Goal: Information Seeking & Learning: Compare options

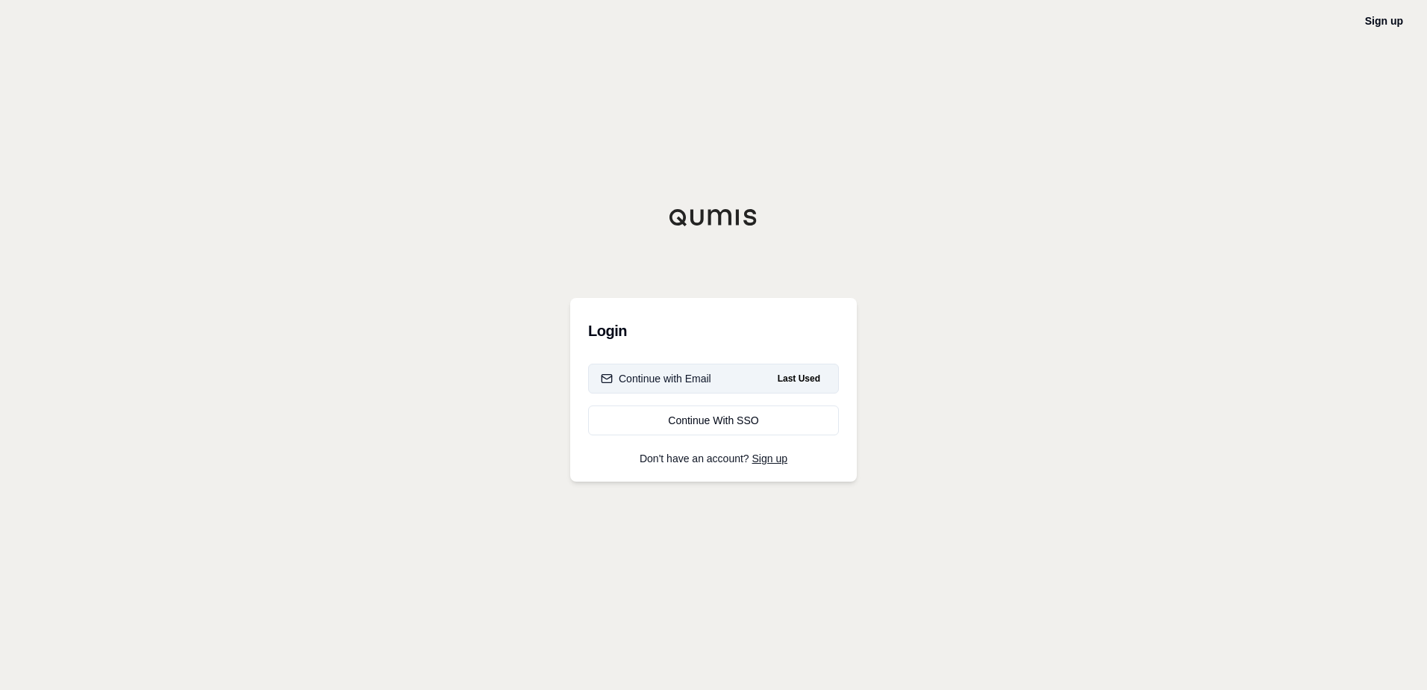
click at [680, 378] on div "Continue with Email" at bounding box center [656, 378] width 110 height 15
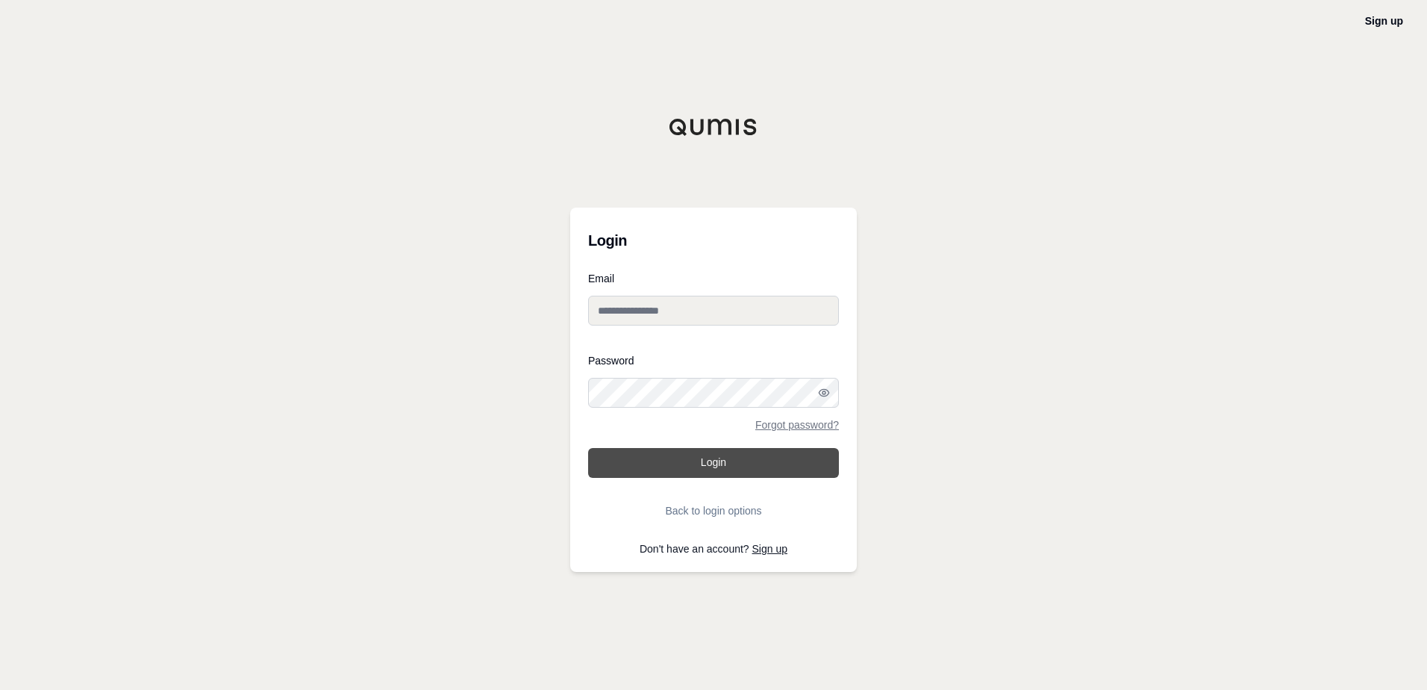
type input "**********"
click at [737, 473] on button "Login" at bounding box center [713, 463] width 251 height 30
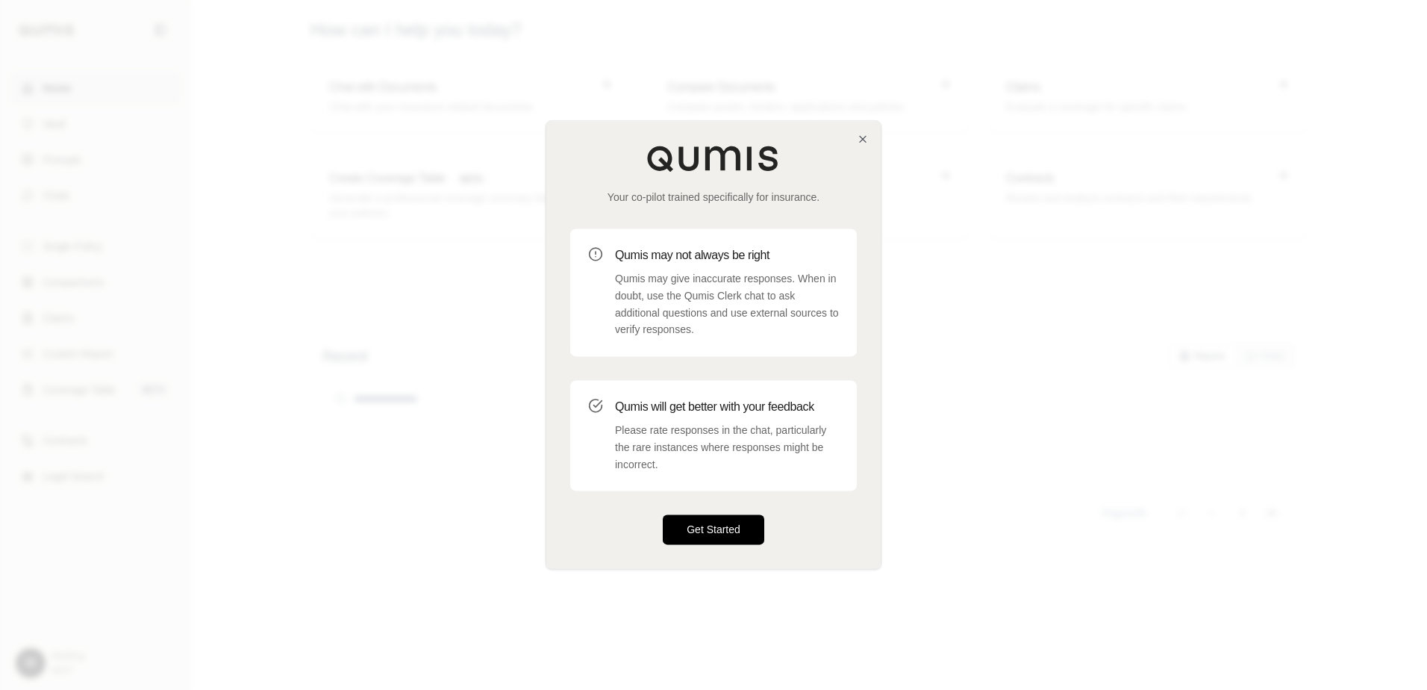
click at [710, 522] on button "Get Started" at bounding box center [713, 530] width 101 height 30
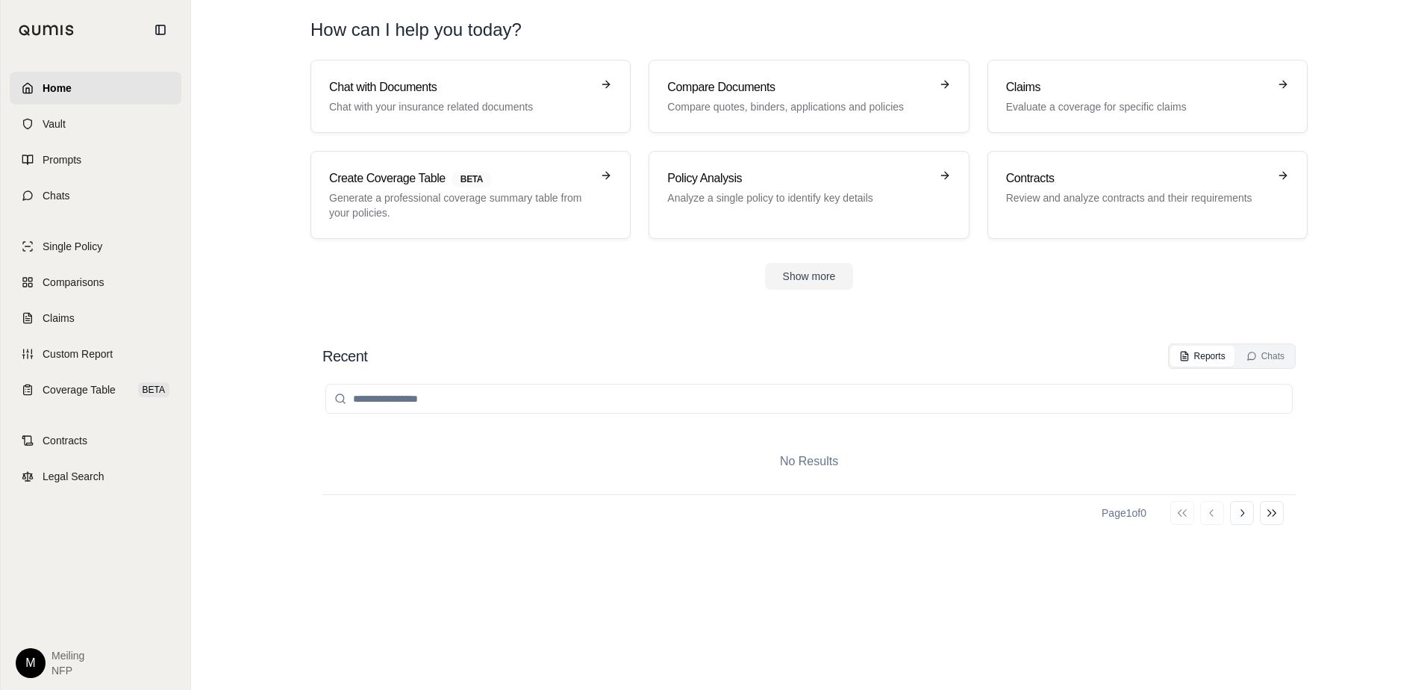
click at [554, 555] on div "No Results Page 1 of 0 Go to first page Go to previous page Go to next page Go …" at bounding box center [808, 514] width 973 height 291
click at [76, 293] on link "Comparisons" at bounding box center [96, 282] width 172 height 33
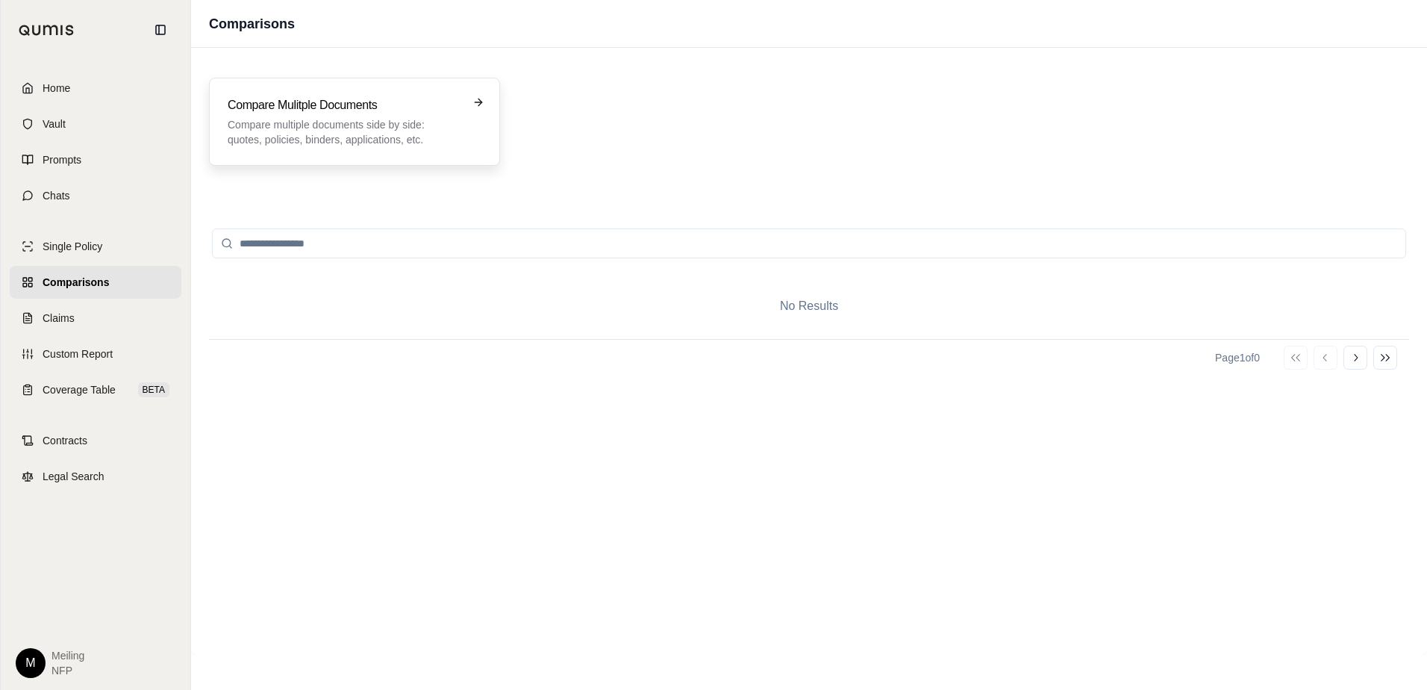
click at [283, 158] on div "Compare Mulitple Documents Compare multiple documents side by side: quotes, pol…" at bounding box center [354, 122] width 291 height 88
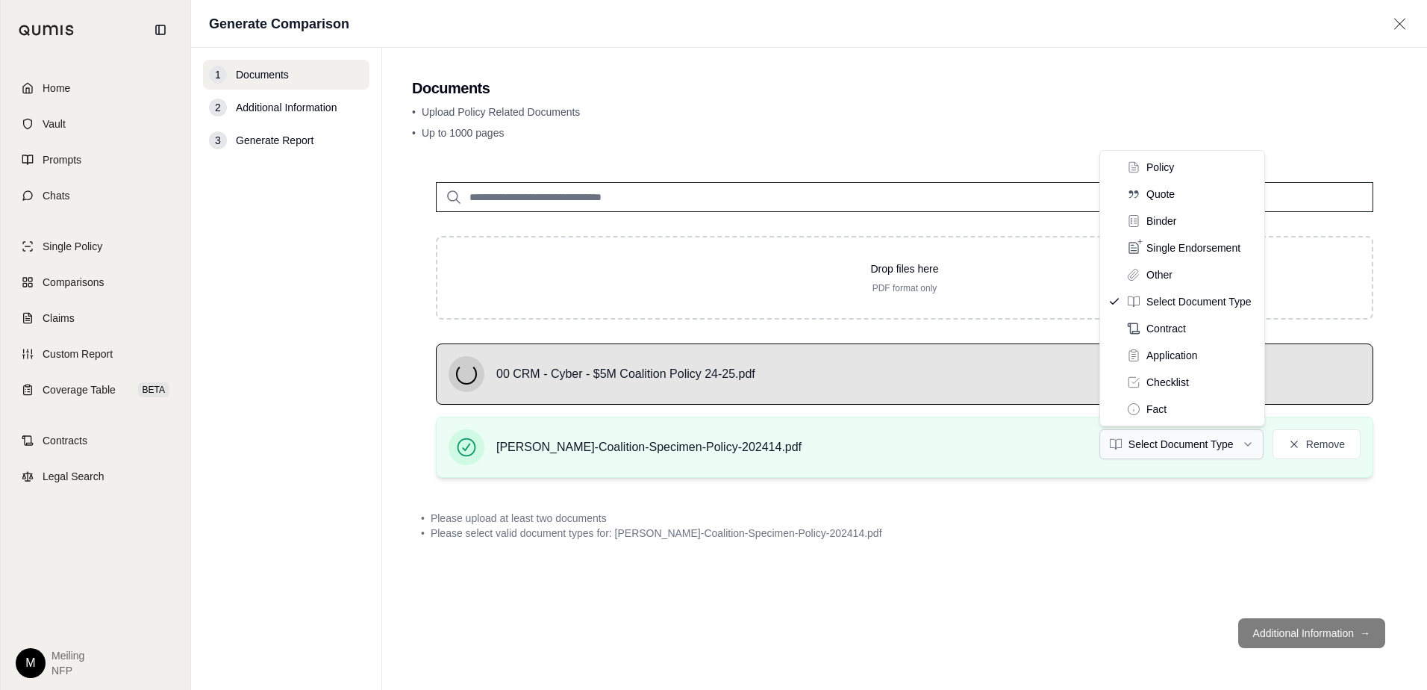
click at [1250, 445] on html "Home Vault Prompts Chats Single Policy Comparisons Claims Custom Report Coverag…" at bounding box center [713, 345] width 1427 height 690
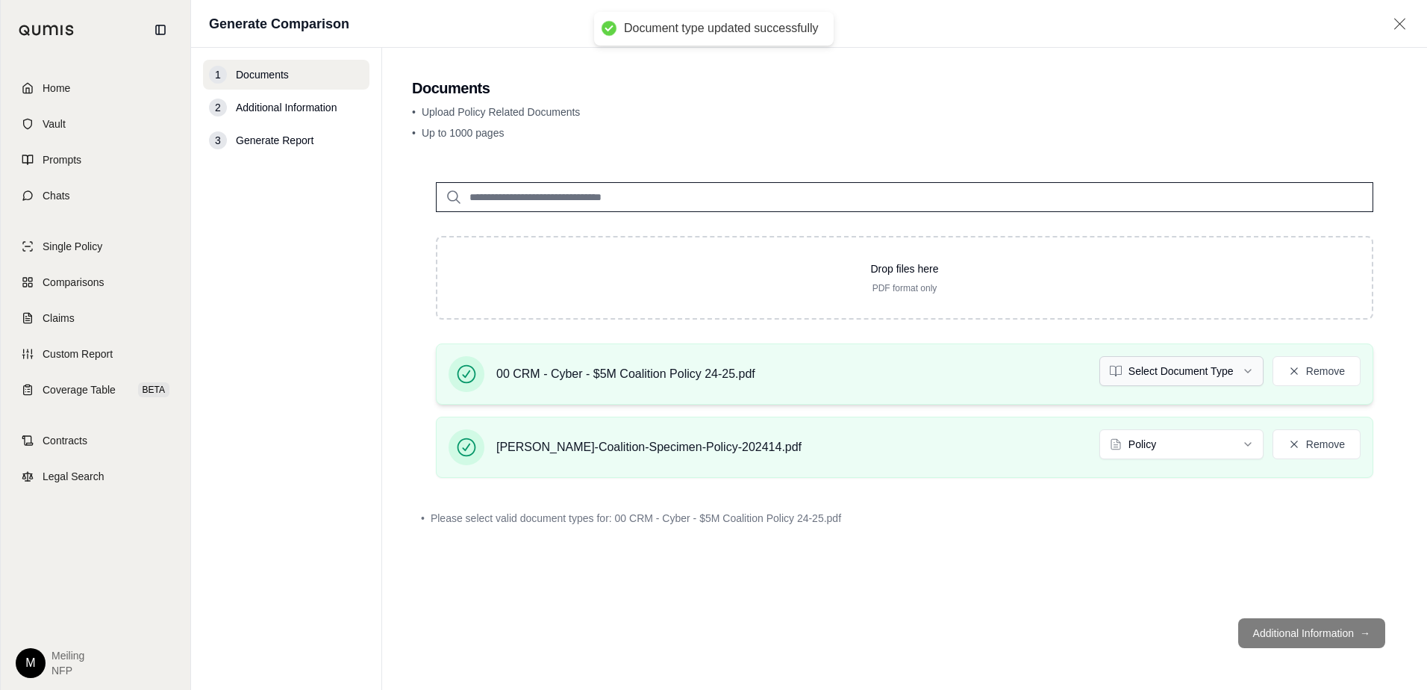
click at [1236, 369] on html "Document type updated successfully Home Vault Prompts Chats Single Policy Compa…" at bounding box center [713, 345] width 1427 height 690
click at [1113, 619] on footer "Additional Information →" at bounding box center [904, 633] width 985 height 54
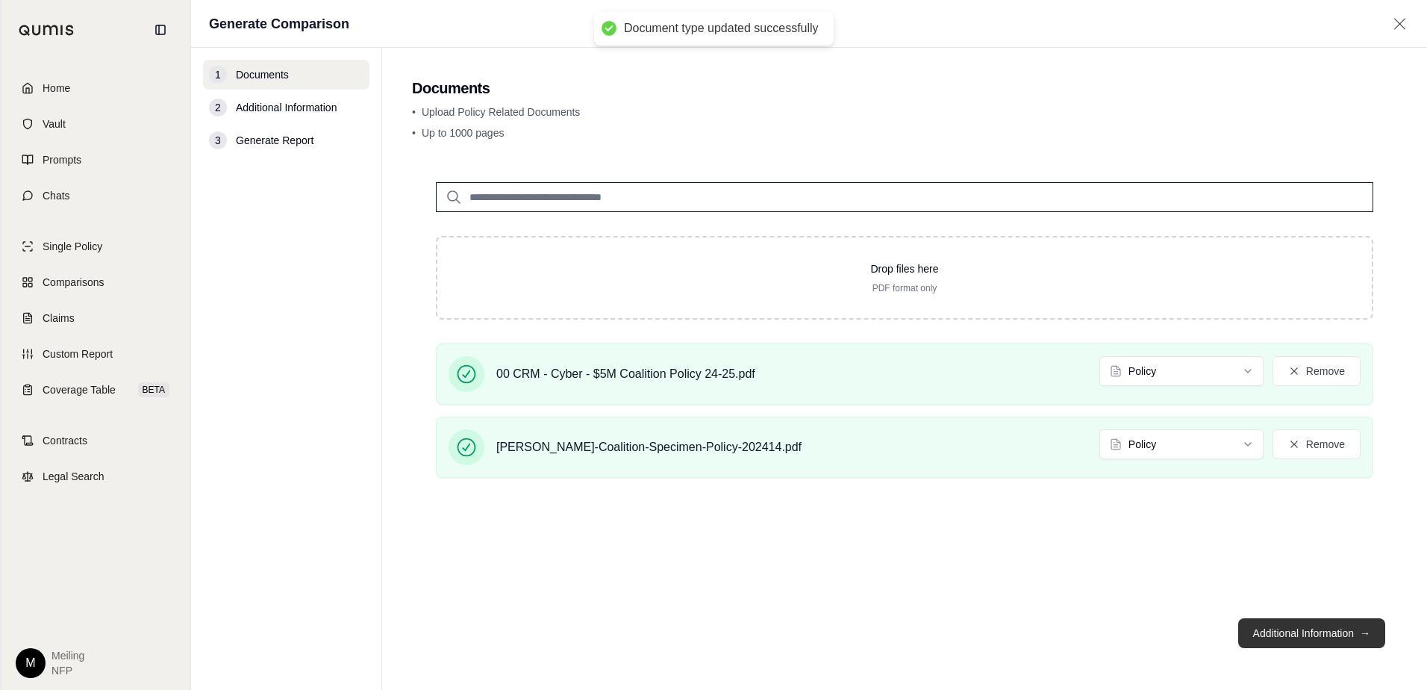
click at [1328, 633] on button "Additional Information →" at bounding box center [1311, 633] width 147 height 30
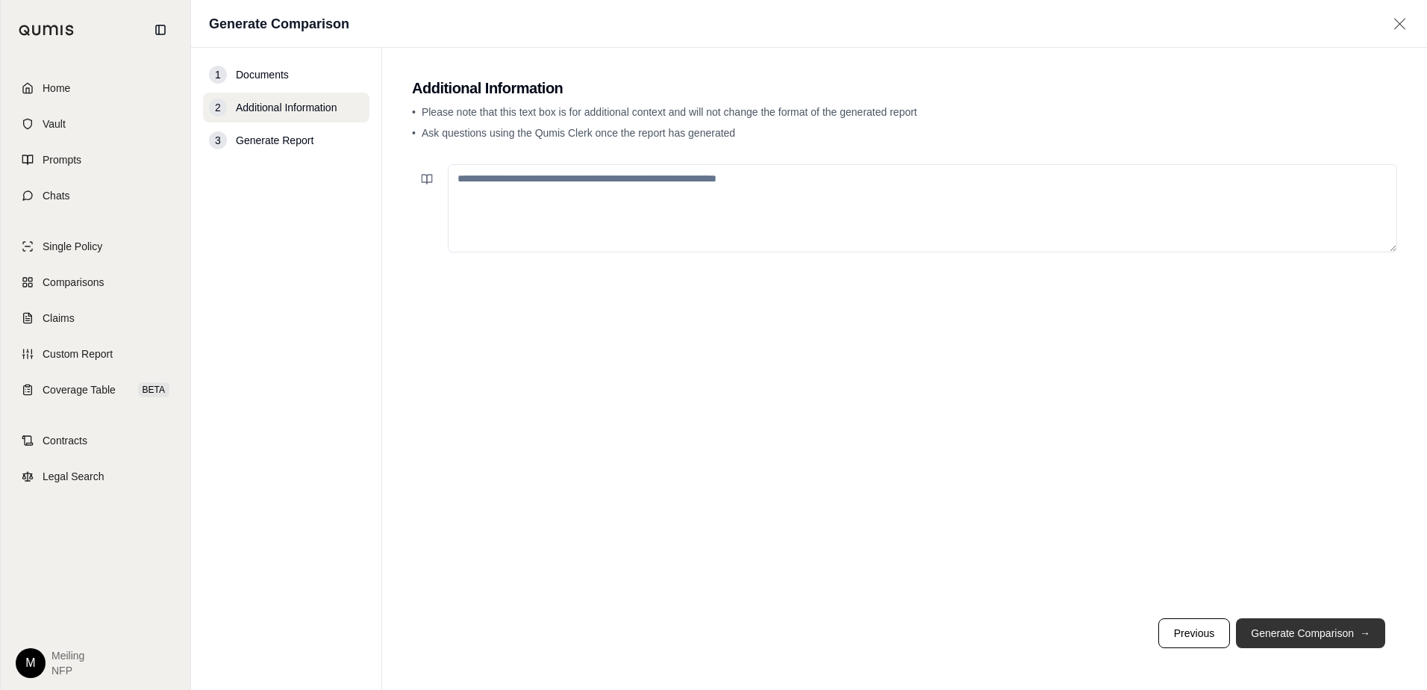
click at [1278, 631] on button "Generate Comparison →" at bounding box center [1310, 633] width 149 height 30
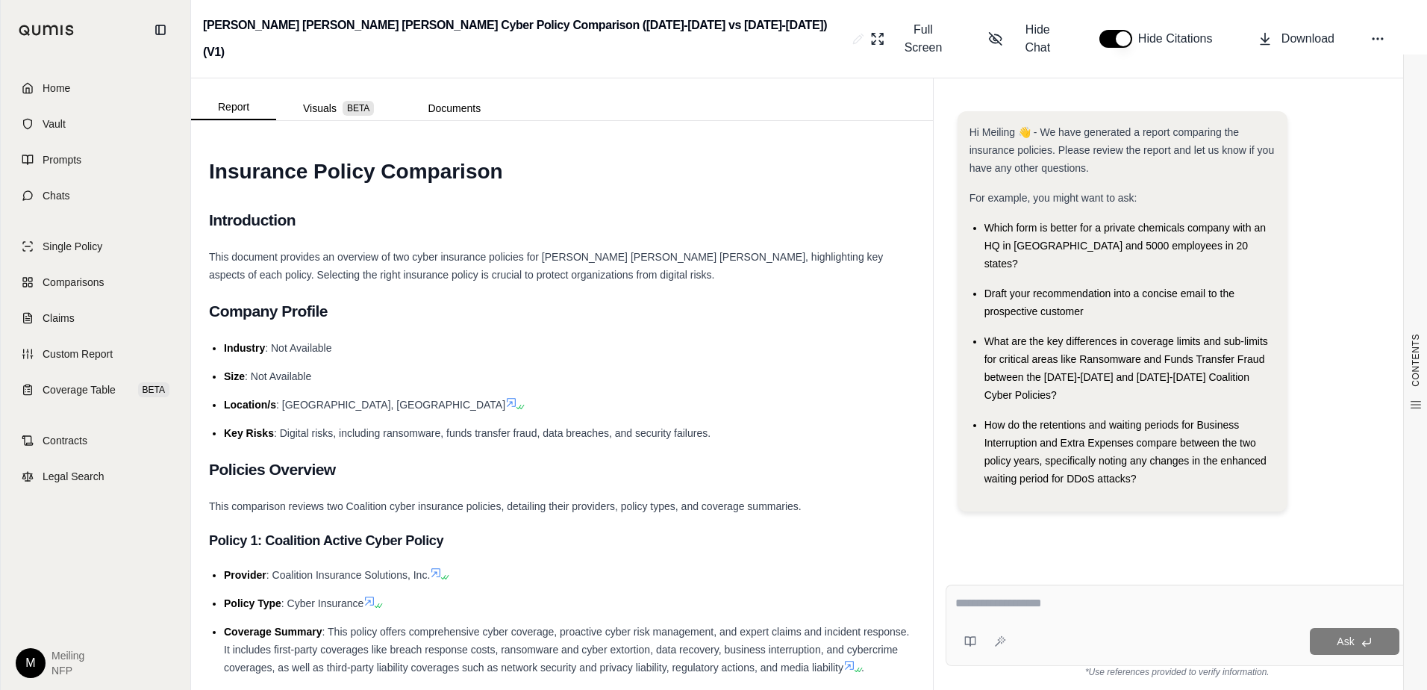
click at [1027, 616] on div at bounding box center [1177, 605] width 444 height 23
click at [1030, 607] on textarea at bounding box center [1177, 603] width 444 height 18
type textarea "*"
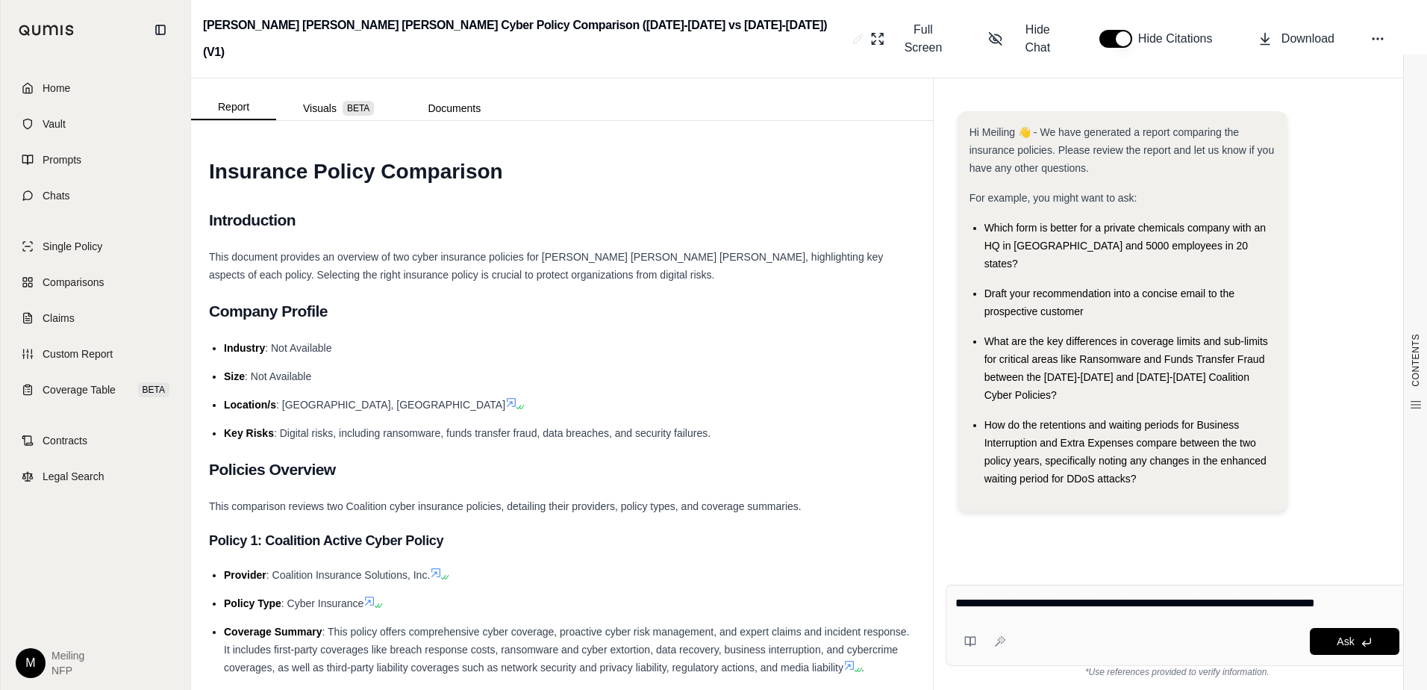
type textarea "**********"
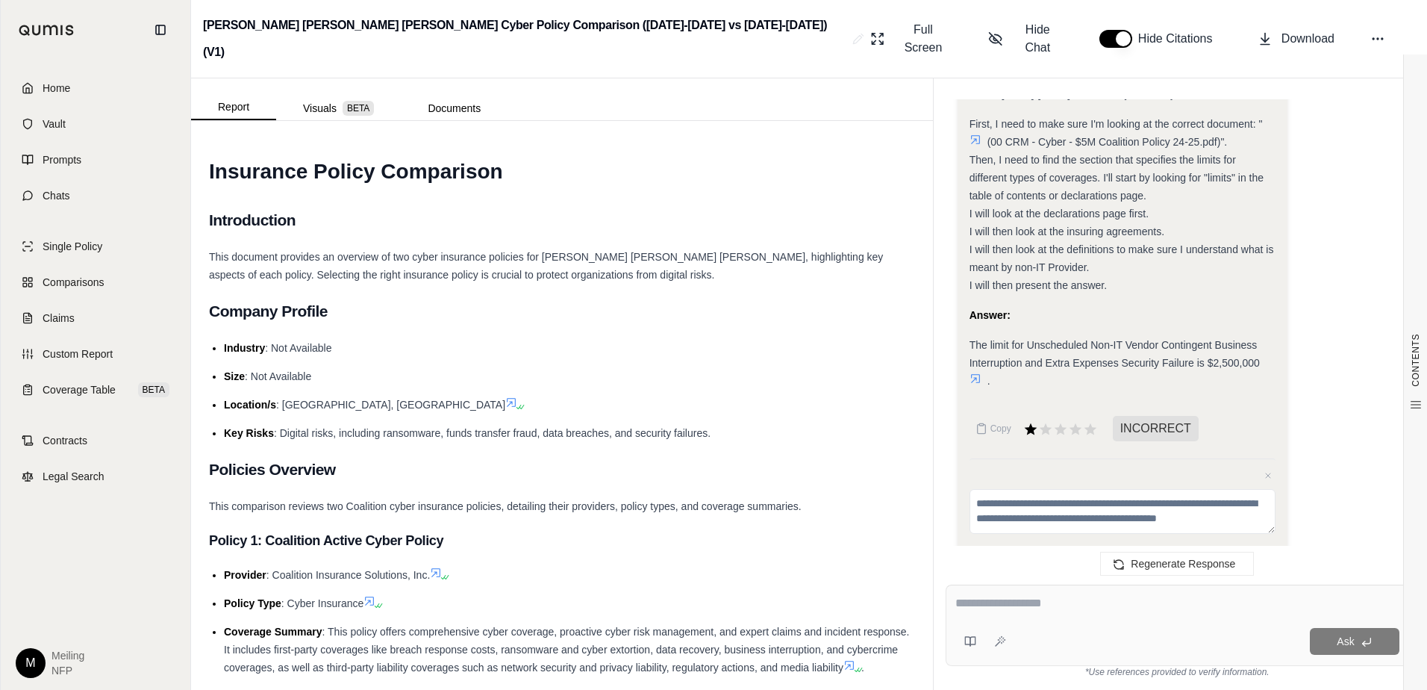
click at [1078, 600] on textarea at bounding box center [1177, 603] width 444 height 18
type textarea "**********"
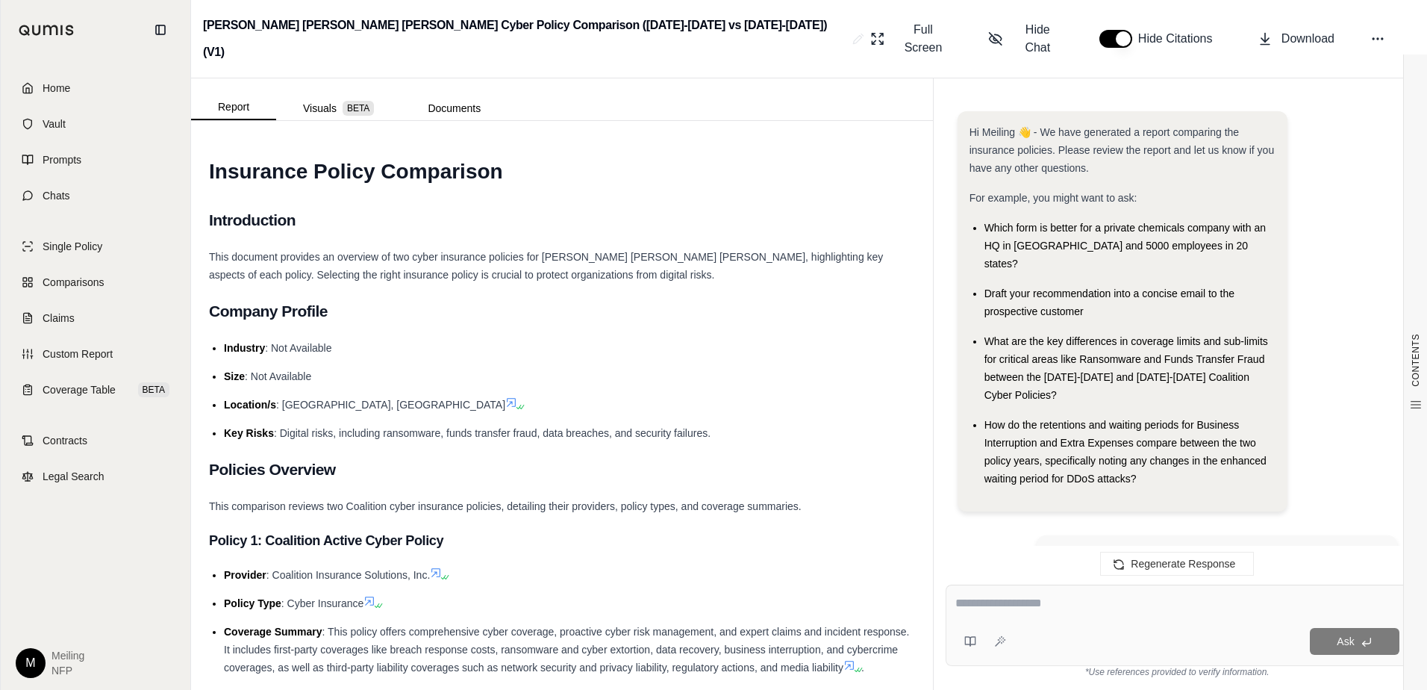
scroll to position [1142, 0]
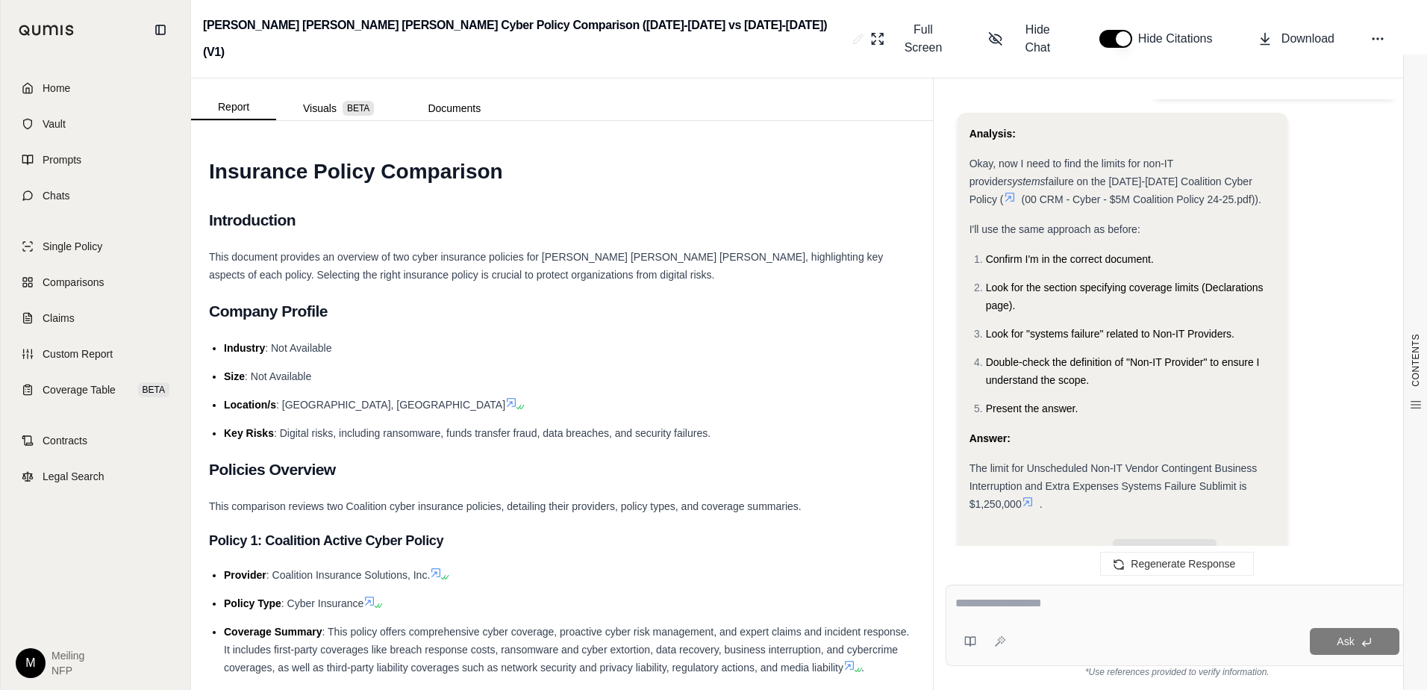
click at [1007, 608] on textarea at bounding box center [1177, 603] width 444 height 18
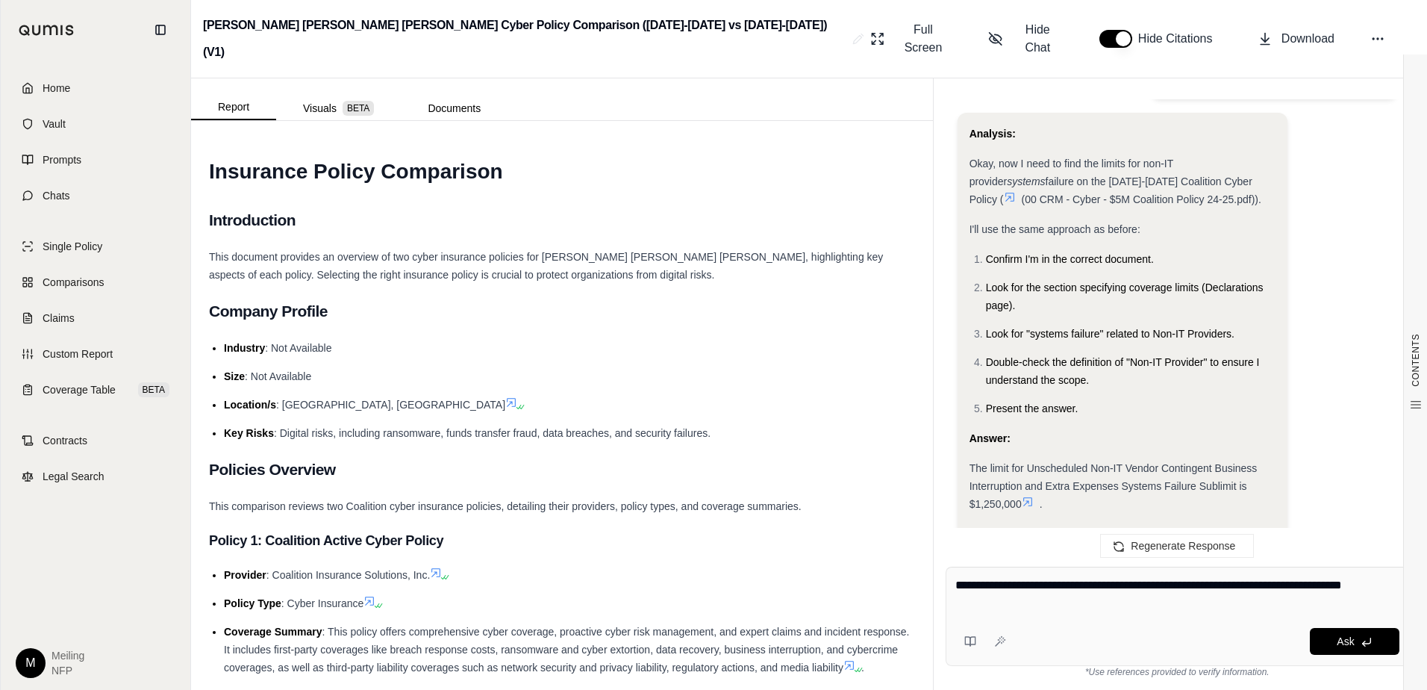
type textarea "**********"
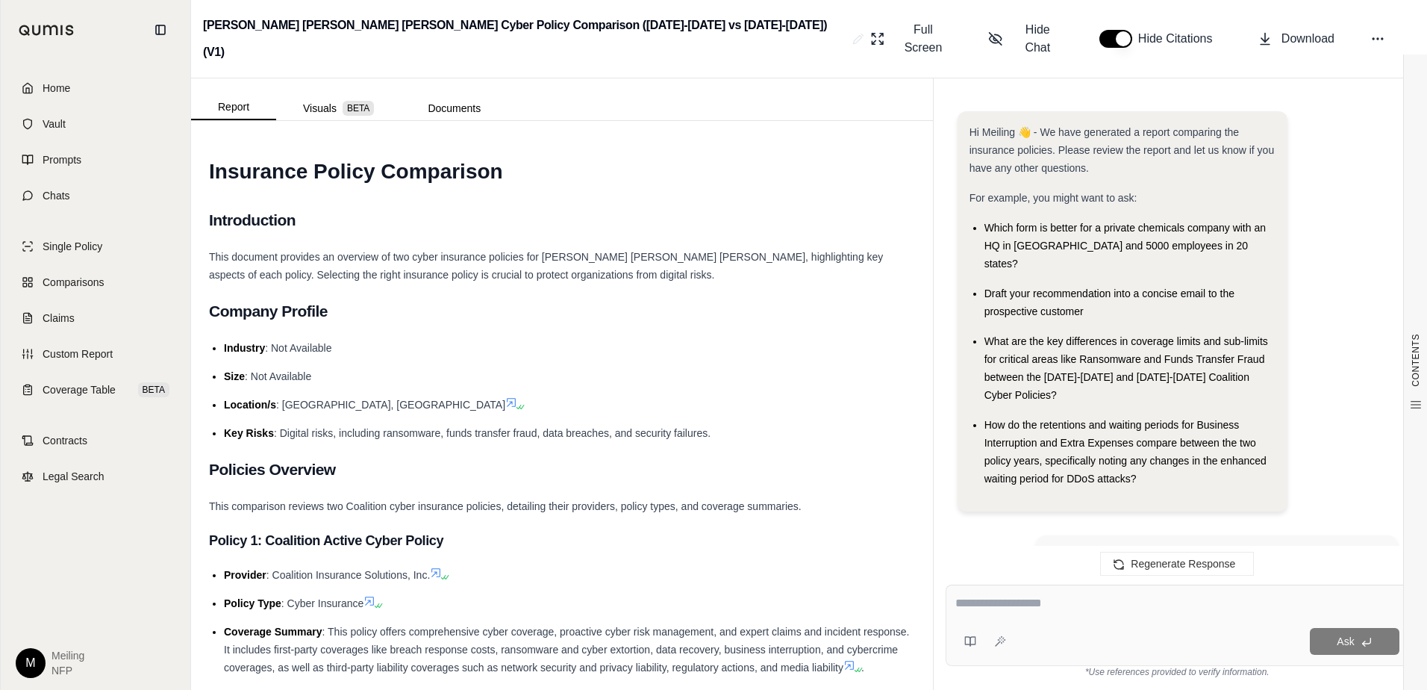
scroll to position [0, 0]
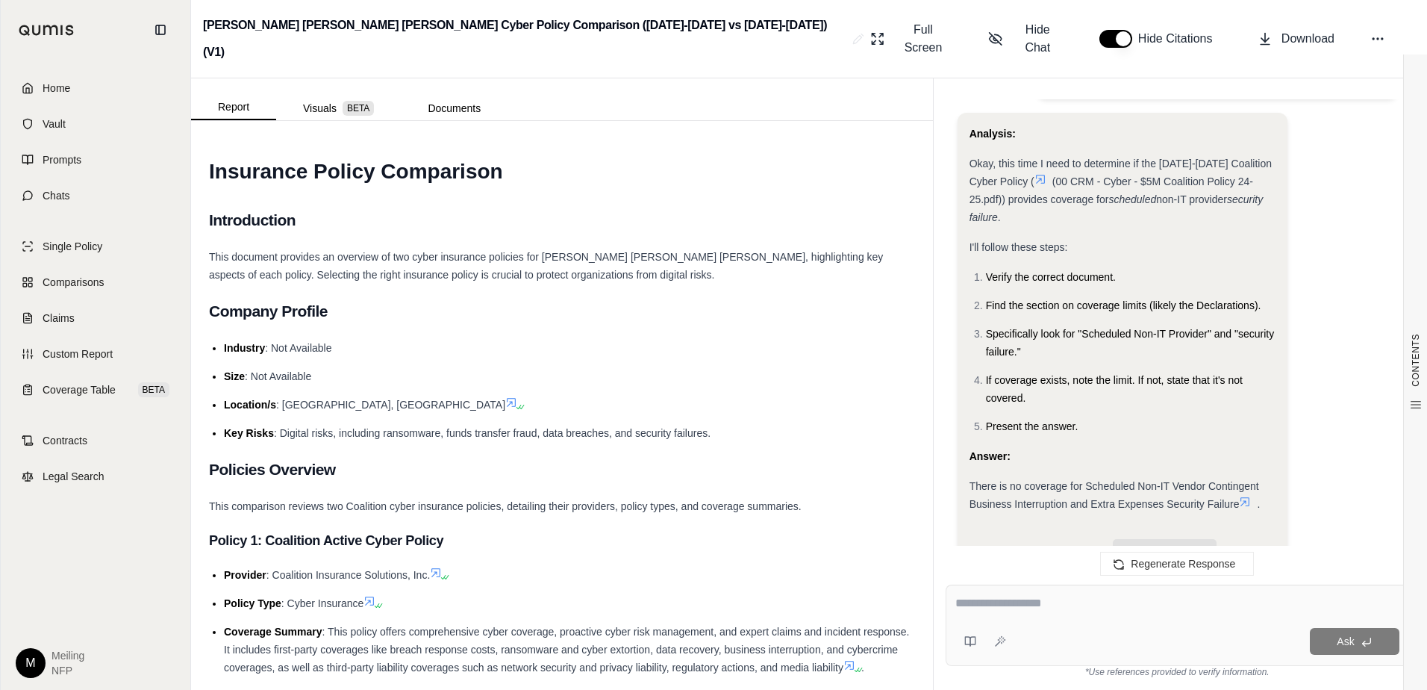
click at [1004, 609] on textarea at bounding box center [1177, 603] width 444 height 18
type textarea "**********"
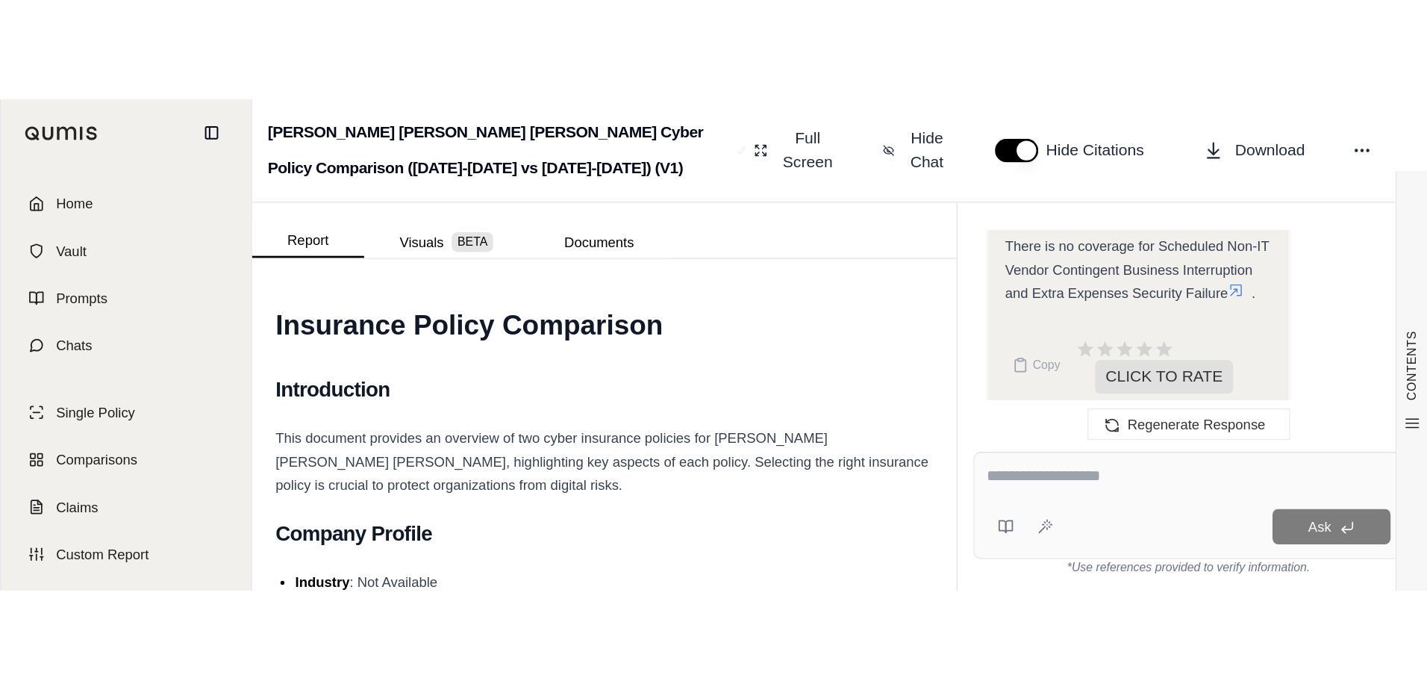
scroll to position [2474, 0]
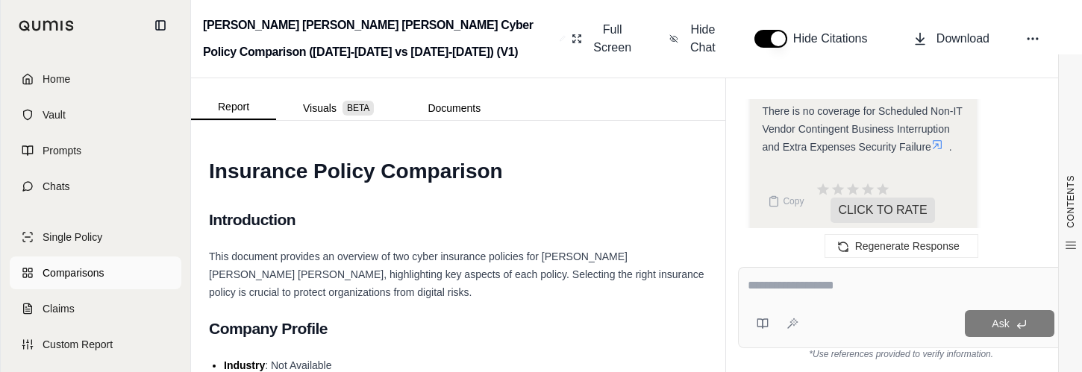
click at [107, 268] on link "Comparisons" at bounding box center [96, 273] width 172 height 33
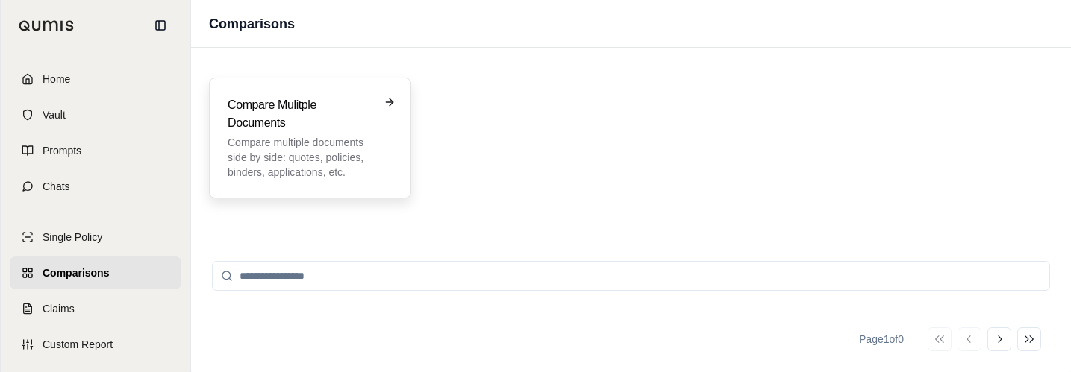
click at [321, 143] on p "Compare multiple documents side by side: quotes, policies, binders, application…" at bounding box center [300, 157] width 144 height 45
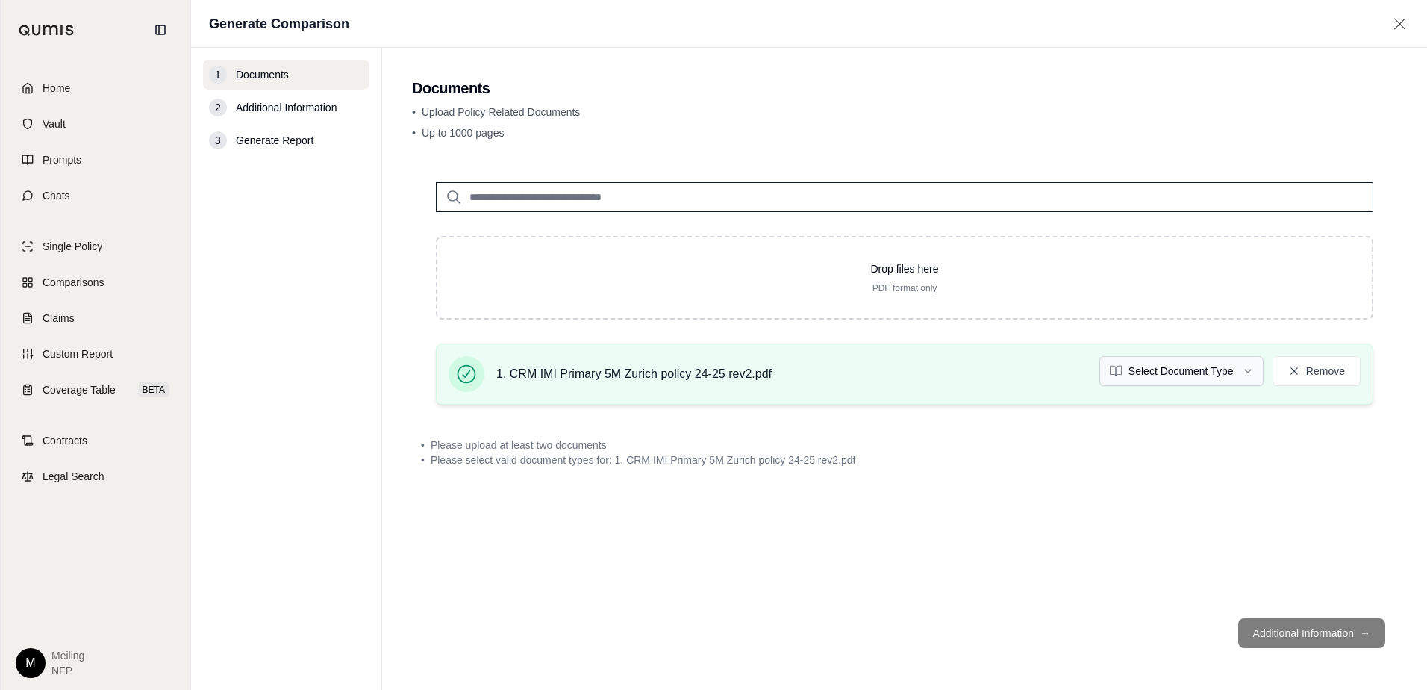
click at [1210, 360] on html "Home Vault Prompts Chats Single Policy Comparisons Claims Custom Report Coverag…" at bounding box center [713, 345] width 1427 height 690
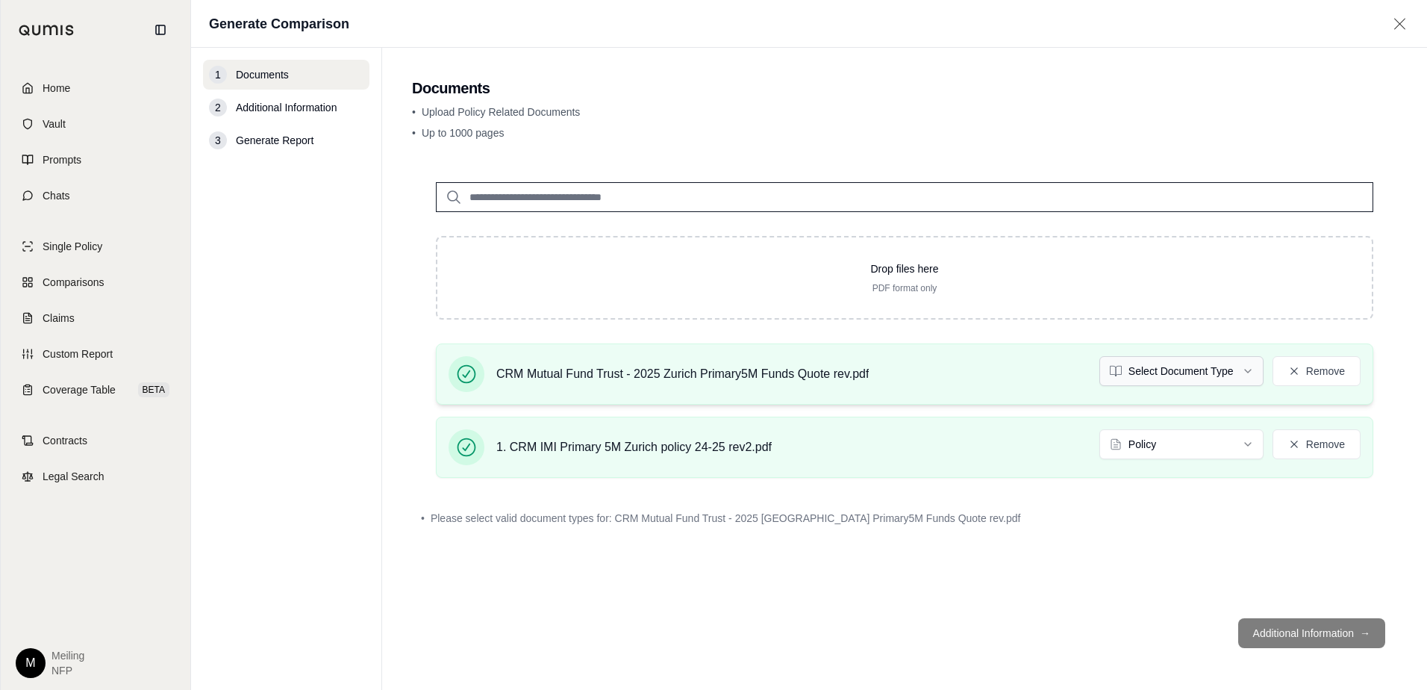
click at [1191, 369] on html "Home Vault Prompts Chats Single Policy Comparisons Claims Custom Report Coverag…" at bounding box center [713, 345] width 1427 height 690
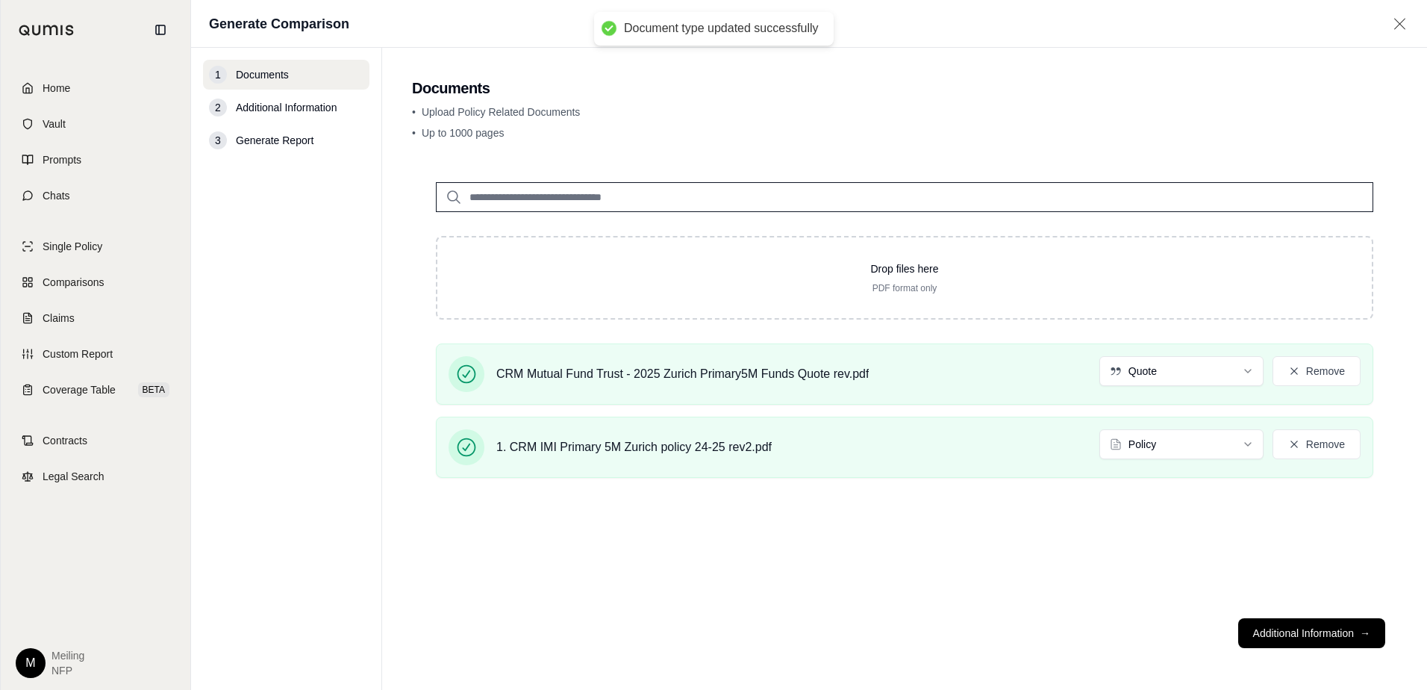
click at [1319, 633] on button "Additional Information →" at bounding box center [1311, 633] width 147 height 30
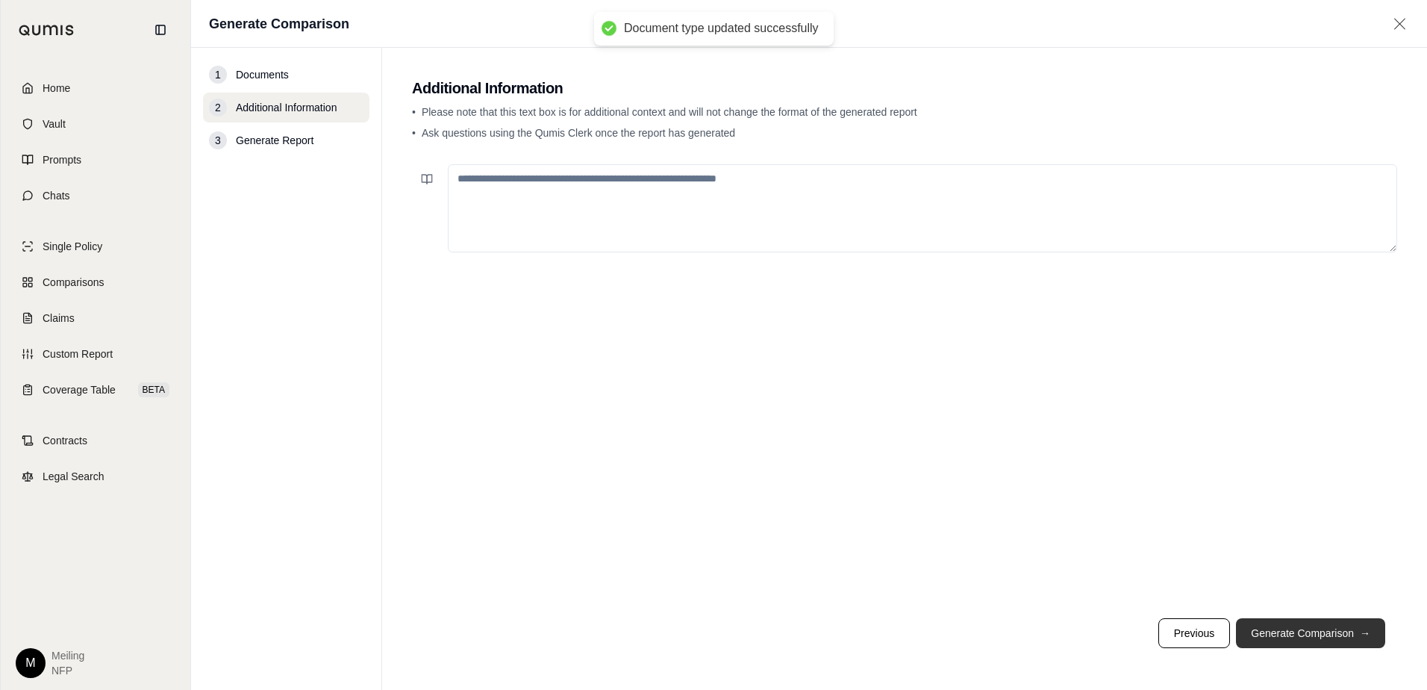
click at [1319, 633] on button "Generate Comparison →" at bounding box center [1310, 633] width 149 height 30
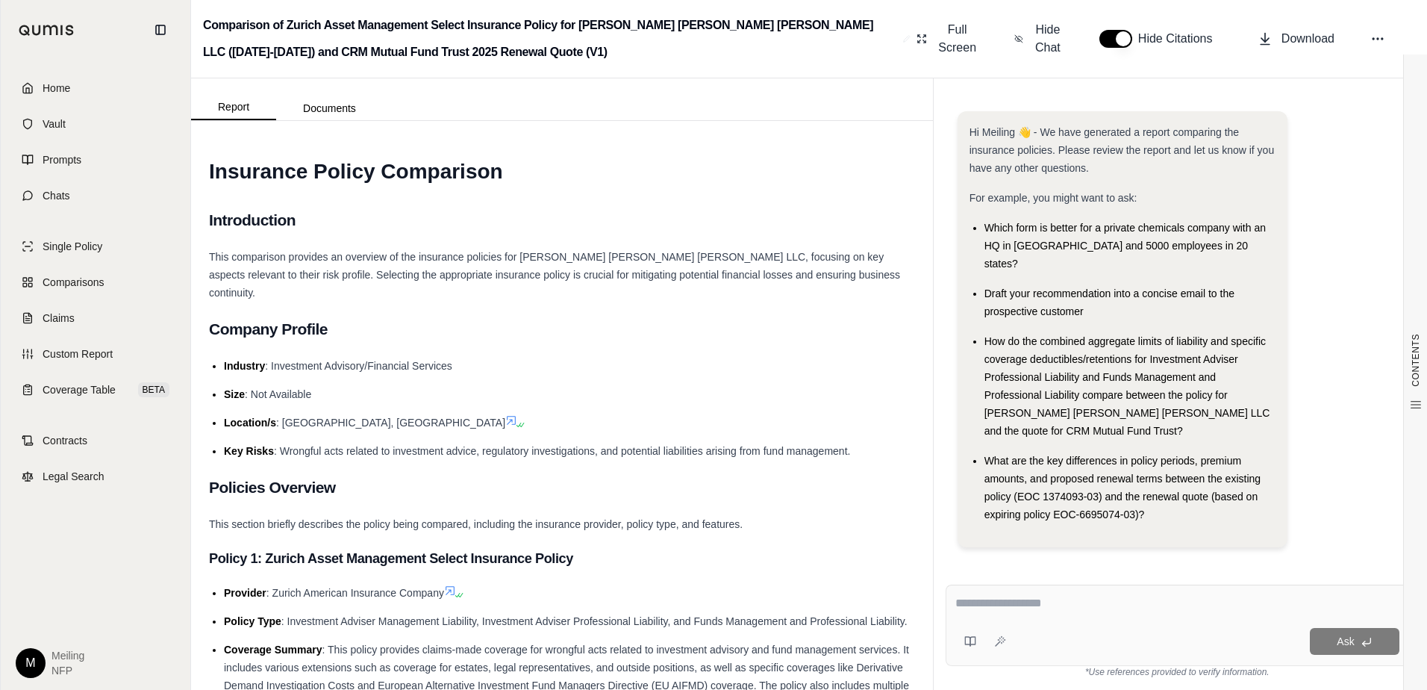
click at [1075, 602] on textarea at bounding box center [1177, 603] width 444 height 18
type textarea "**********"
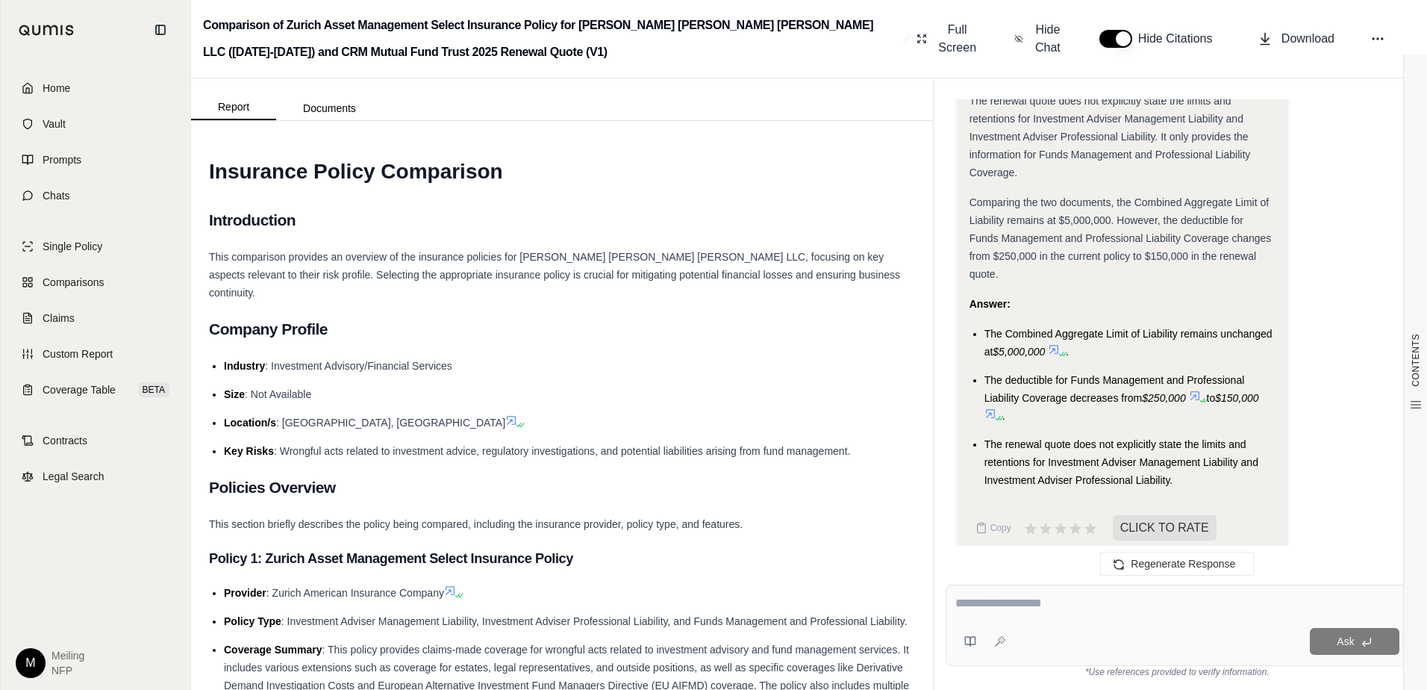
click at [1198, 390] on icon at bounding box center [1195, 396] width 12 height 12
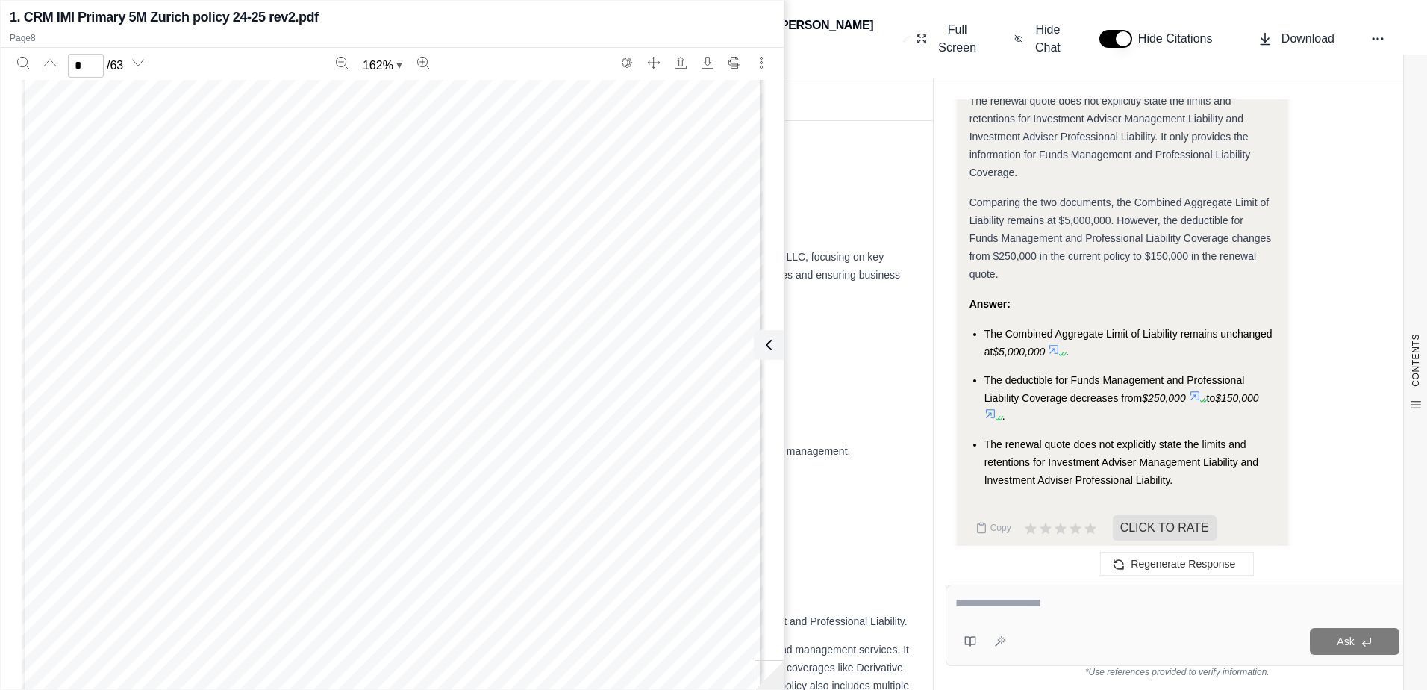
scroll to position [0, 0]
type input "*"
click at [1007, 568] on div "Regenerate Response" at bounding box center [1177, 563] width 487 height 36
click at [901, 442] on li "Key Risks : Wrongful acts related to investment advice, regulatory investigatio…" at bounding box center [569, 451] width 691 height 18
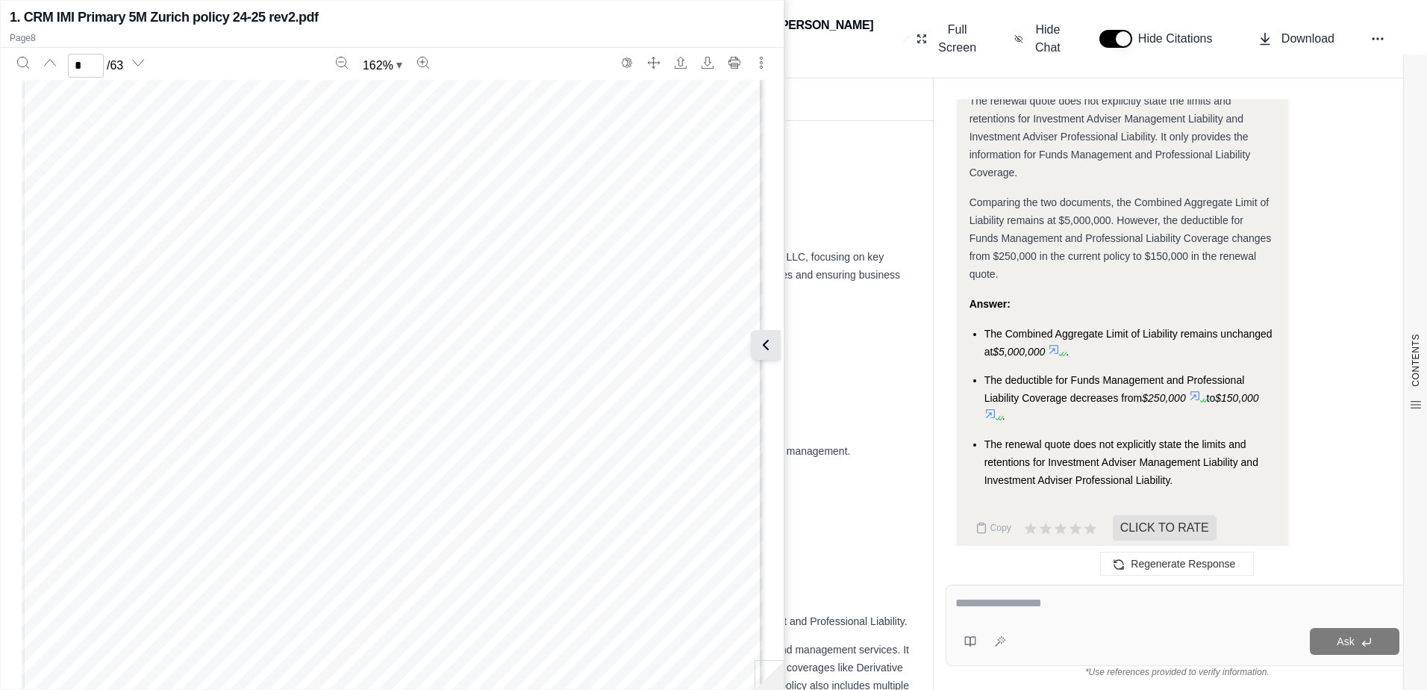
click at [761, 358] on button at bounding box center [766, 345] width 30 height 30
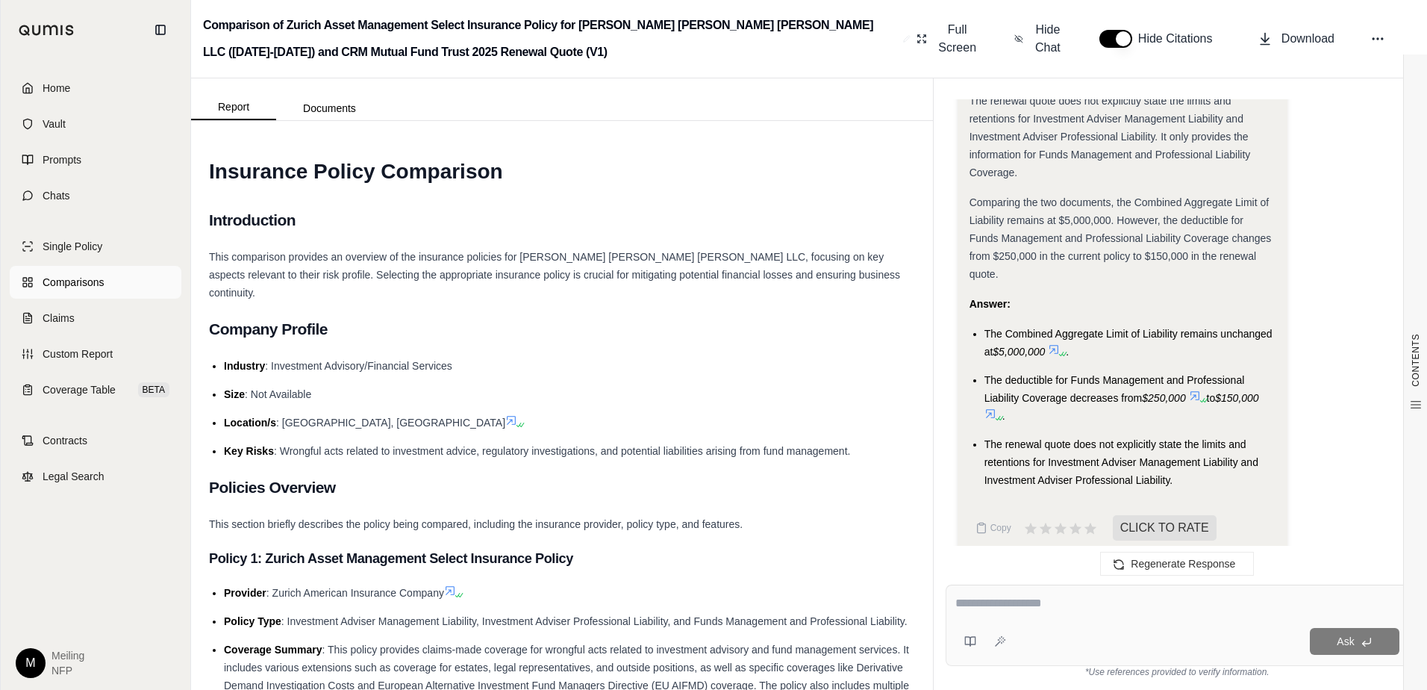
click at [71, 283] on span "Comparisons" at bounding box center [73, 282] width 61 height 15
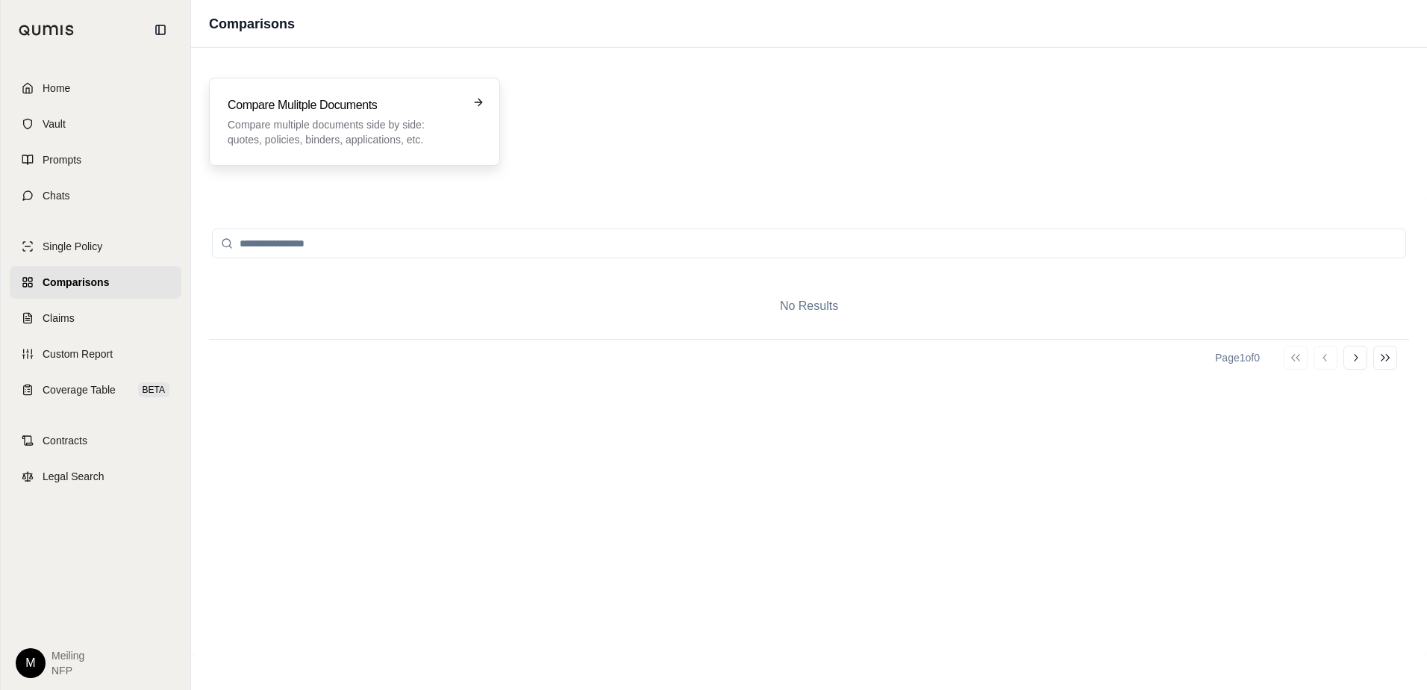
click at [340, 113] on h3 "Compare Mulitple Documents" at bounding box center [344, 105] width 233 height 18
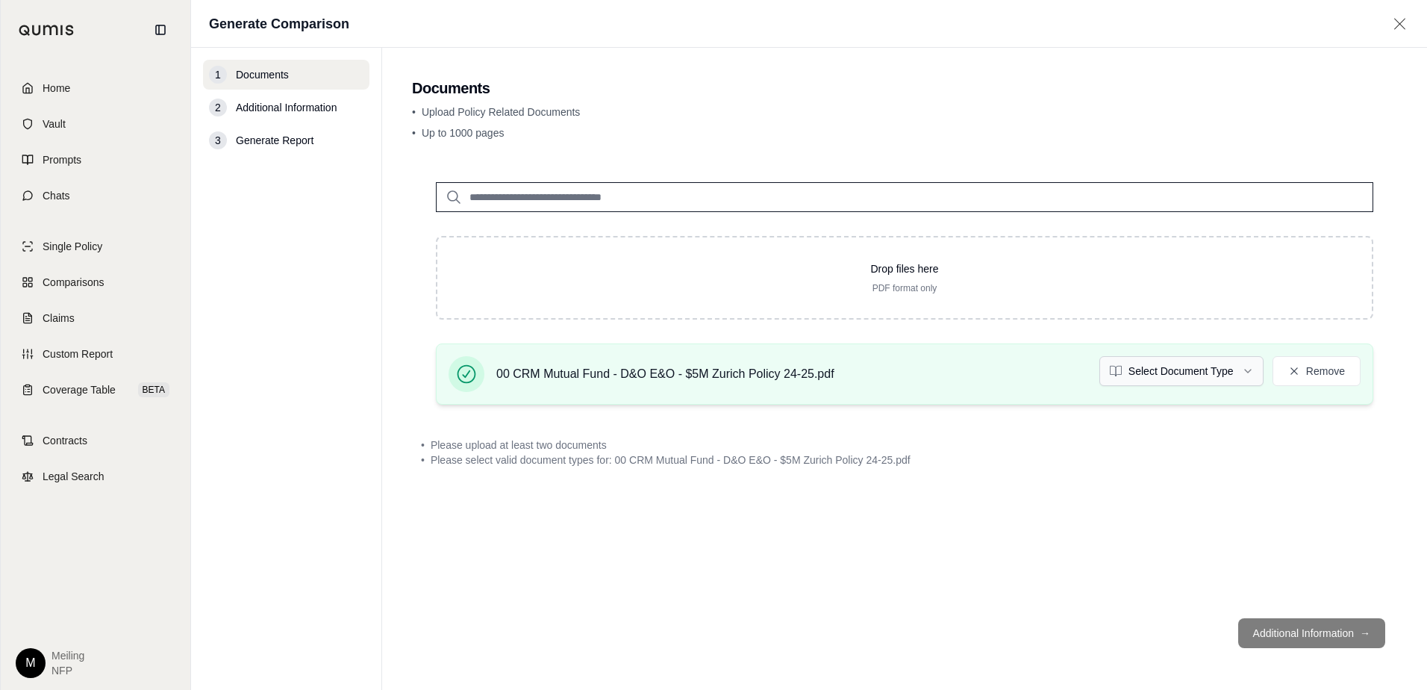
click at [1175, 369] on html "Home Vault Prompts Chats Single Policy Comparisons Claims Custom Report Coverag…" at bounding box center [713, 345] width 1427 height 690
click at [1132, 527] on div "Drop files here PDF format only 00 CRM Mutual Fund - D&O E&O - $5M Zurich Polic…" at bounding box center [904, 382] width 985 height 448
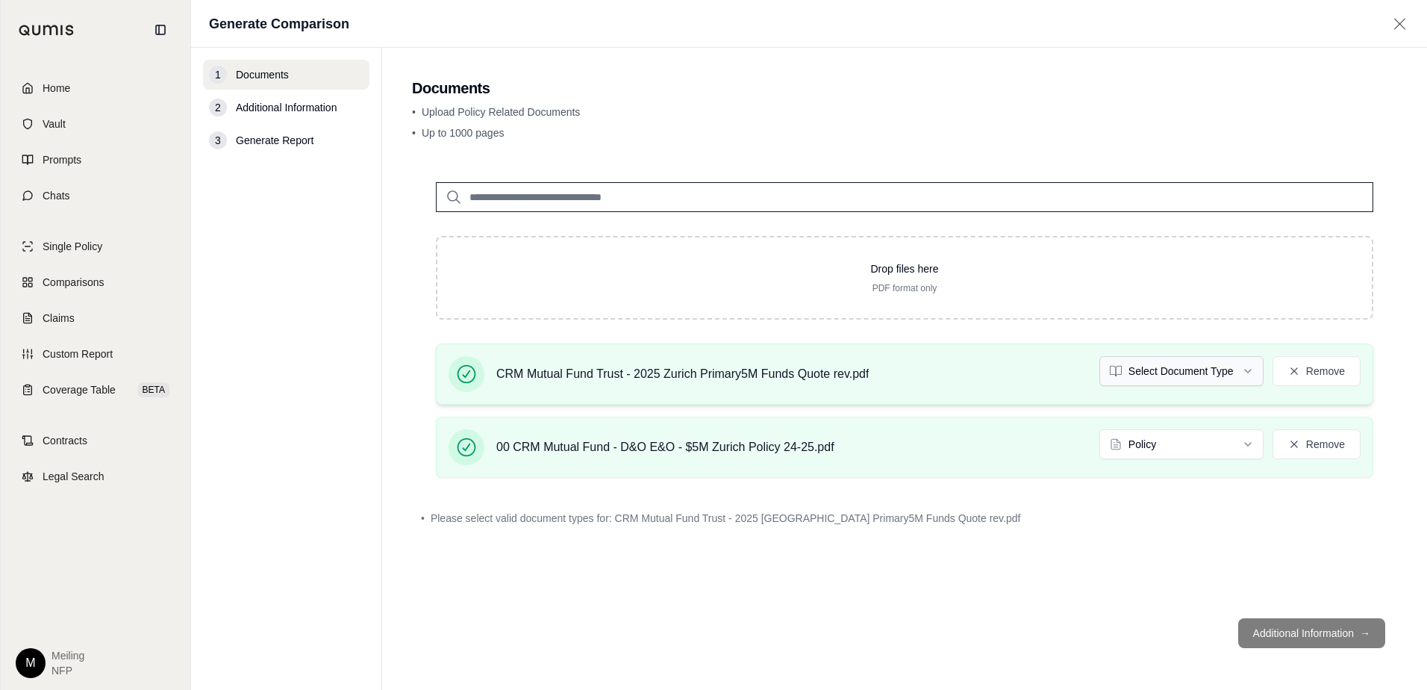
click at [1210, 359] on html "Home Vault Prompts Chats Single Policy Comparisons Claims Custom Report Coverag…" at bounding box center [713, 345] width 1427 height 690
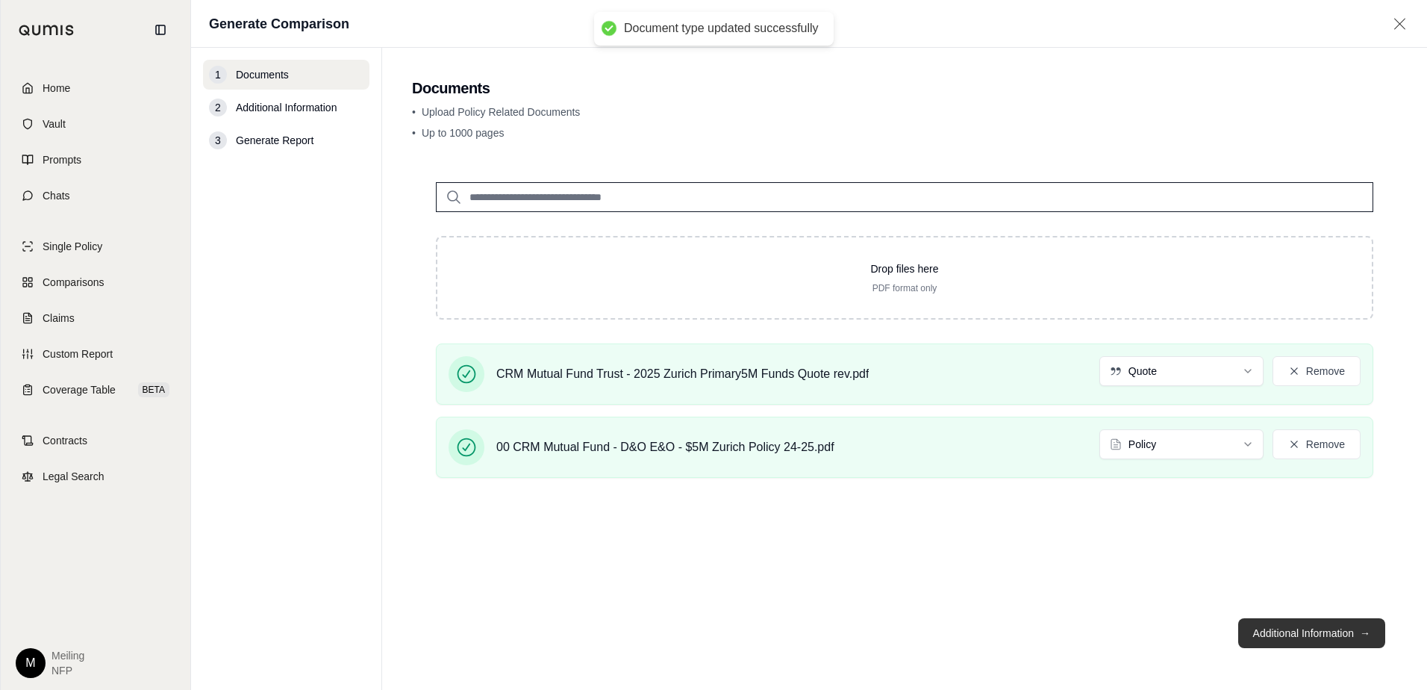
click at [1329, 638] on button "Additional Information →" at bounding box center [1311, 633] width 147 height 30
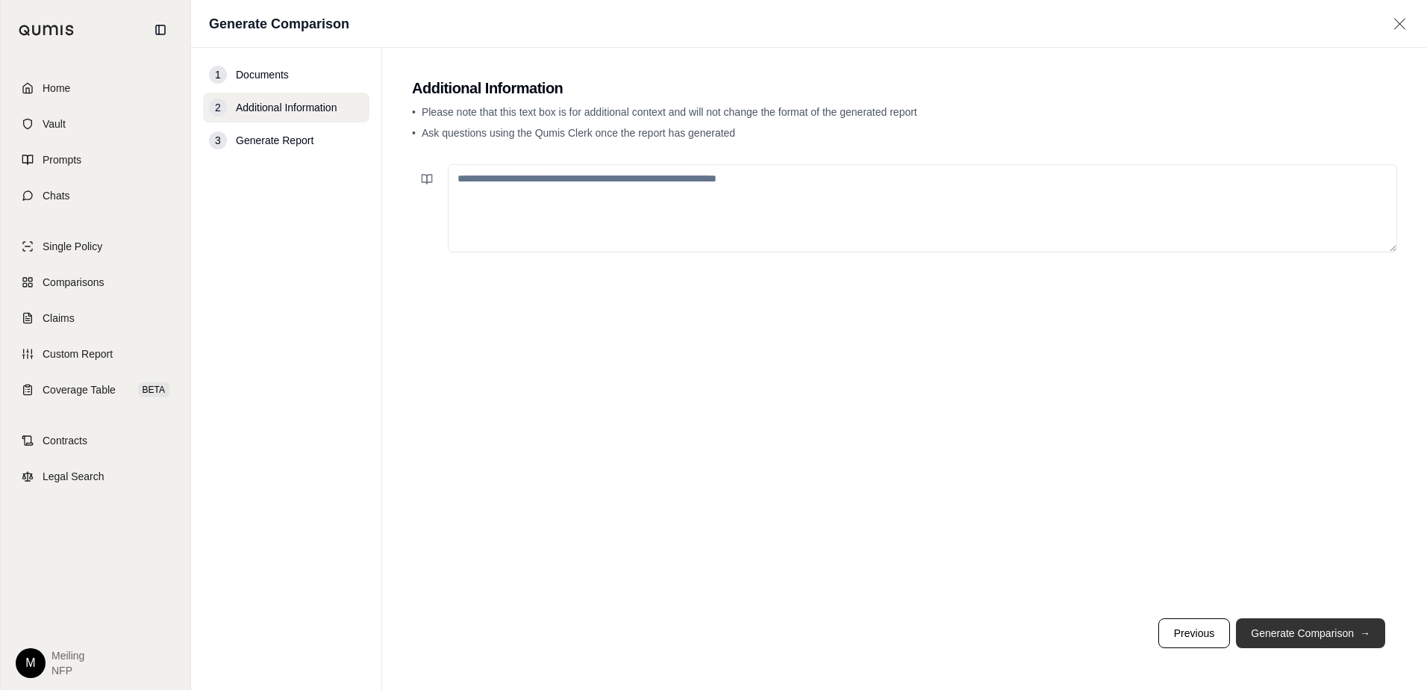
click at [1342, 629] on button "Generate Comparison →" at bounding box center [1310, 633] width 149 height 30
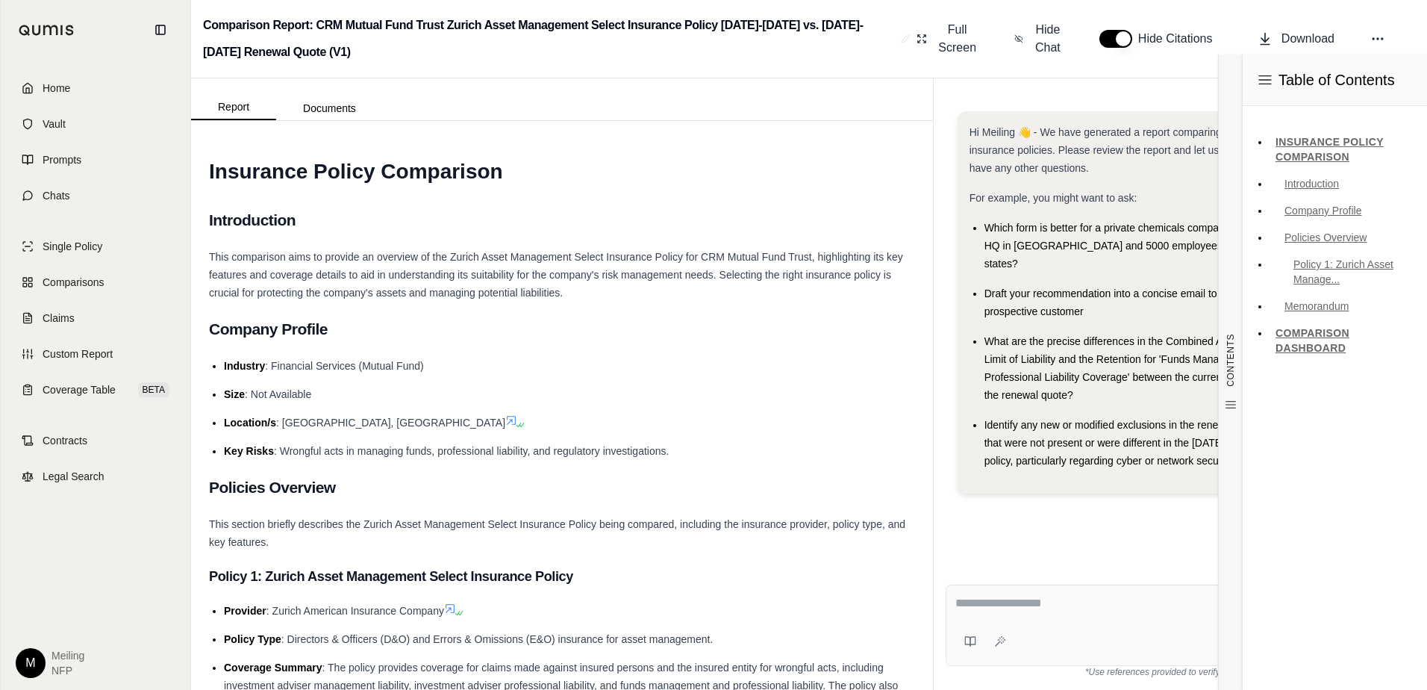
click at [1149, 622] on div "Ask" at bounding box center [1176, 624] width 463 height 81
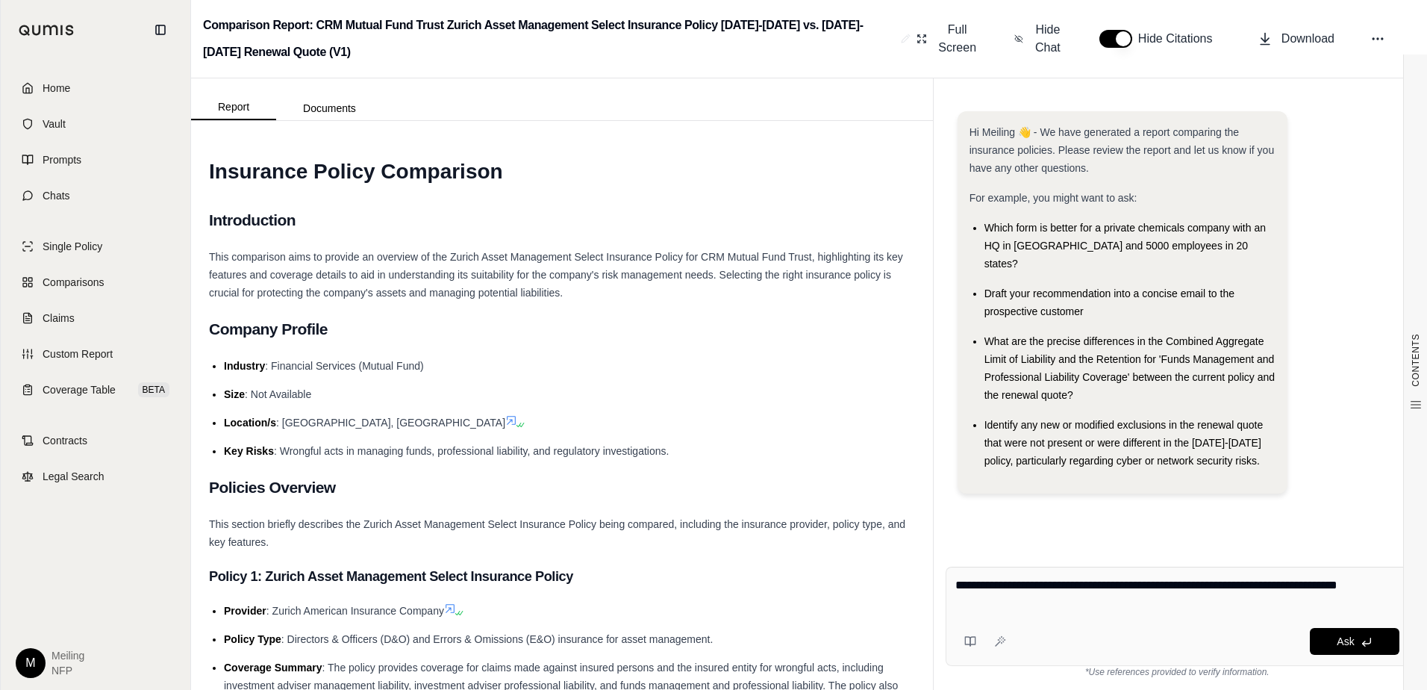
type textarea "**********"
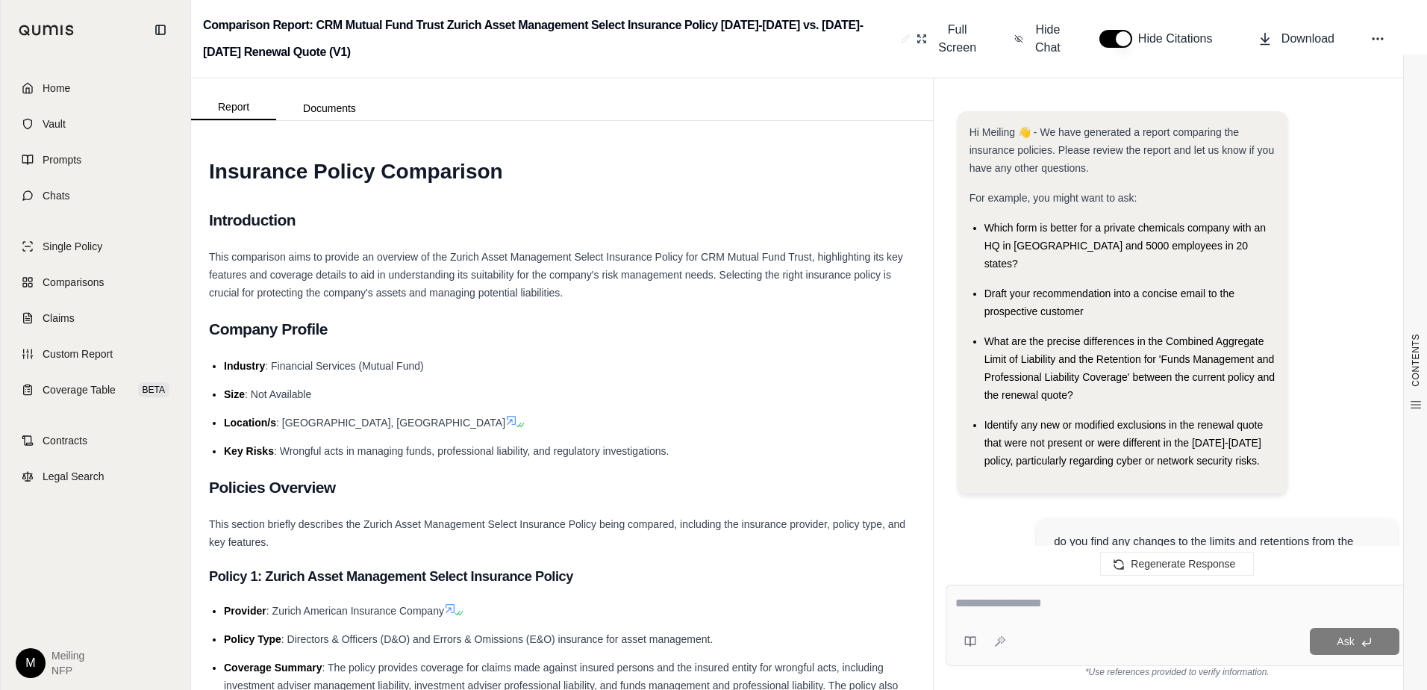
scroll to position [1739, 0]
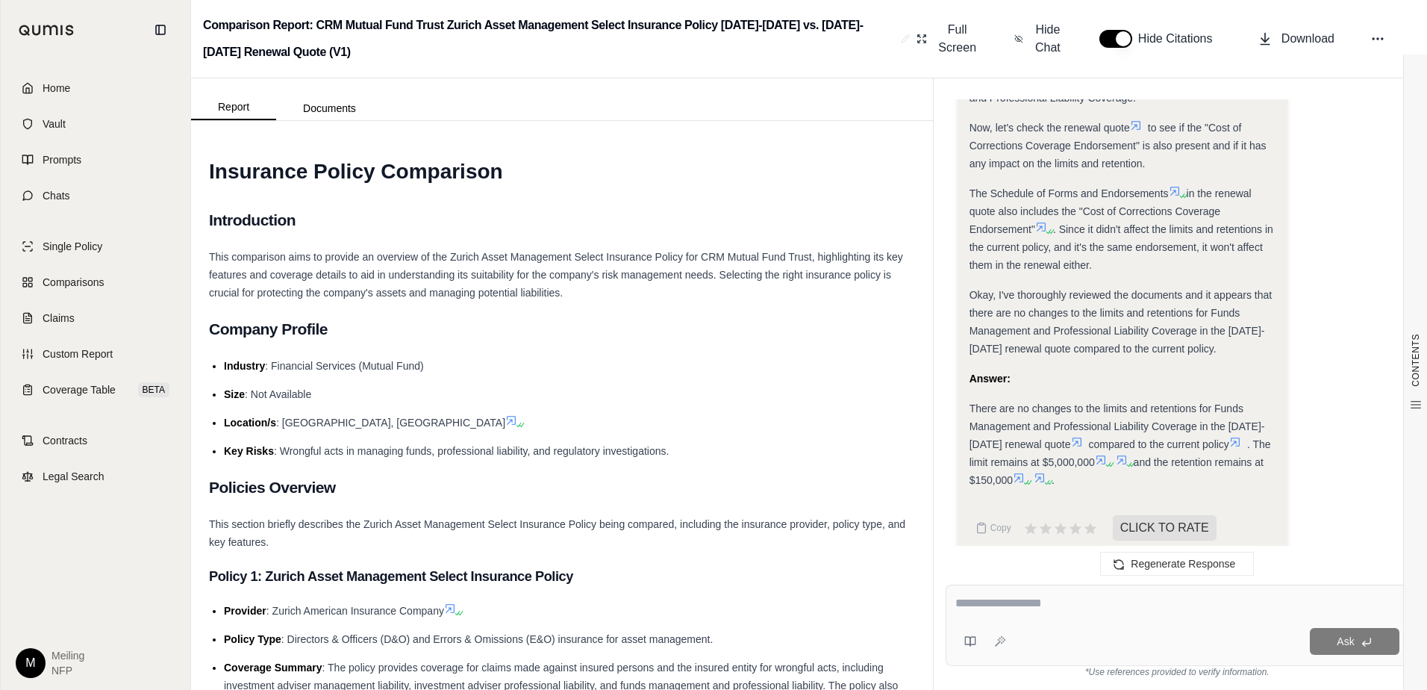
click at [1150, 619] on div "Ask" at bounding box center [1176, 624] width 463 height 81
type textarea "**********"
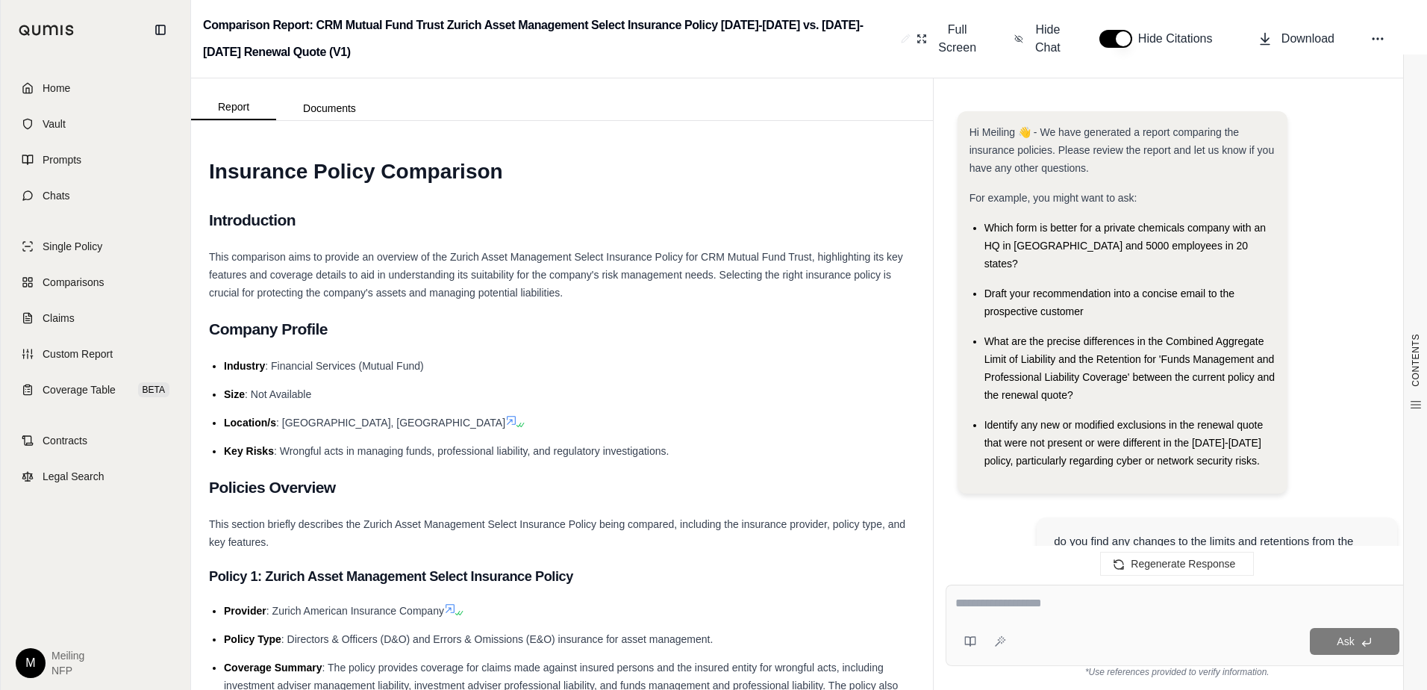
scroll to position [3445, 0]
